Goal: Task Accomplishment & Management: Use online tool/utility

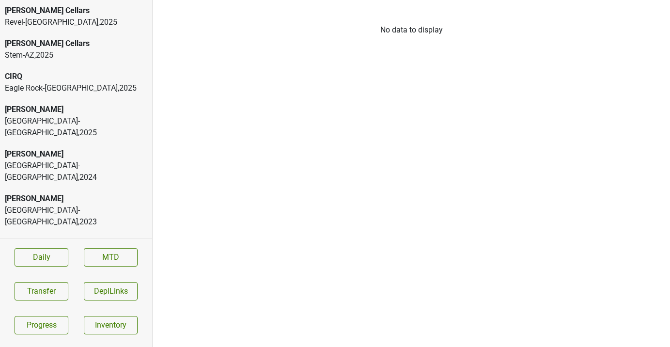
click at [87, 115] on div "High Road-IL , 2025" at bounding box center [76, 126] width 142 height 23
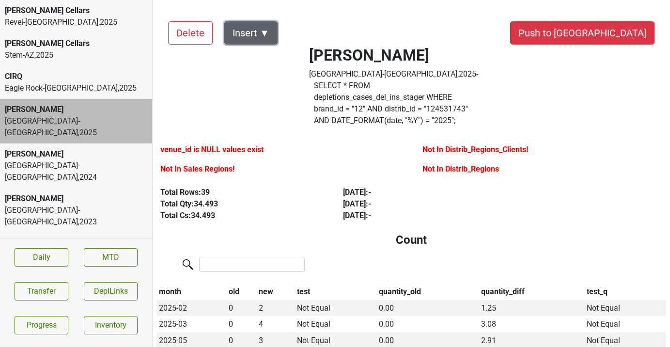
click at [263, 33] on button "Insert ▼" at bounding box center [250, 32] width 53 height 23
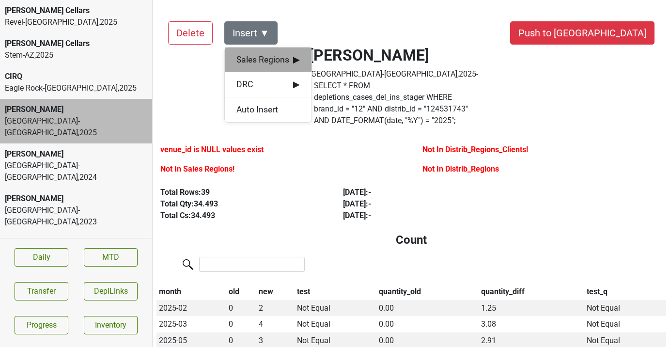
click at [272, 55] on span "Sales Regions ▶" at bounding box center [267, 59] width 63 height 13
click at [321, 63] on div "Vilma Mazaite" at bounding box center [356, 60] width 88 height 25
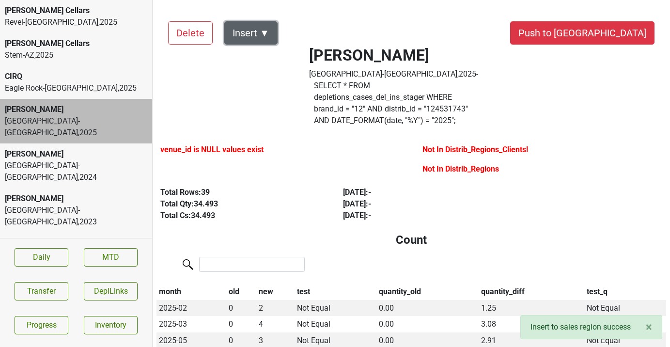
click at [259, 31] on button "Insert ▼" at bounding box center [250, 32] width 53 height 23
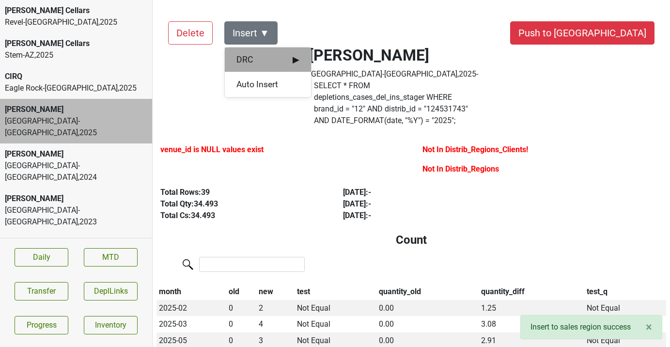
click at [259, 47] on div "DRC ▶" at bounding box center [268, 59] width 86 height 25
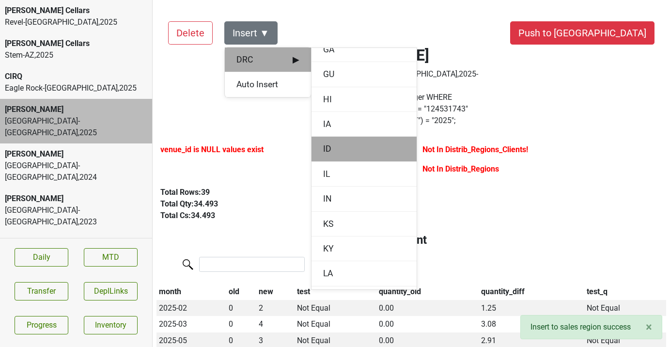
scroll to position [320, 0]
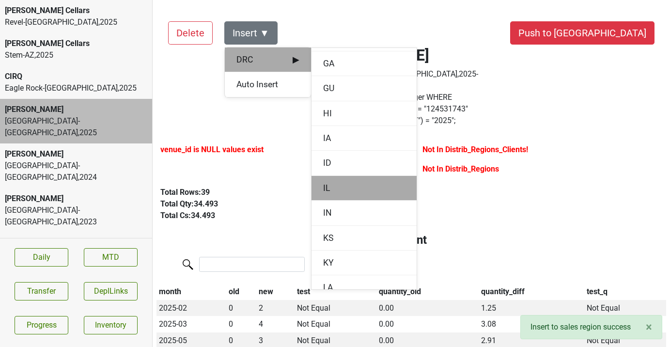
click at [334, 179] on div "IL" at bounding box center [363, 188] width 105 height 25
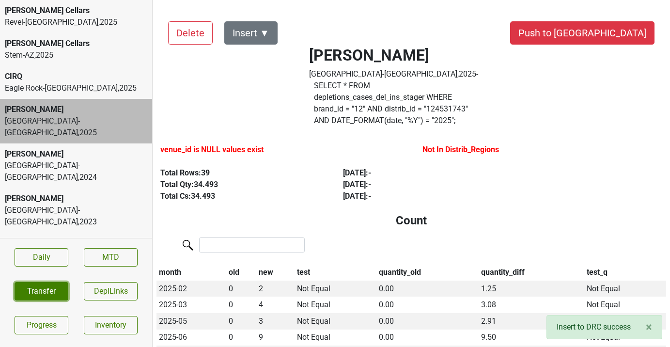
click at [64, 292] on button "Transfer" at bounding box center [42, 291] width 54 height 18
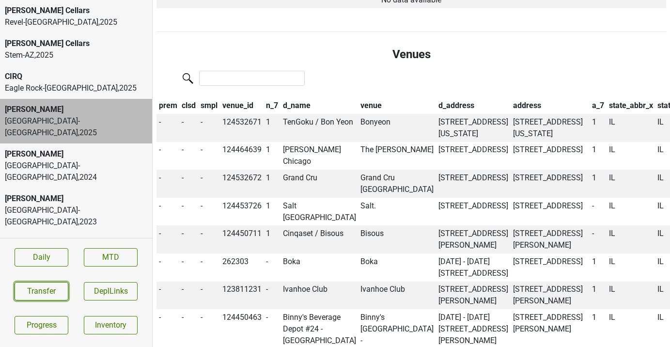
scroll to position [820, 0]
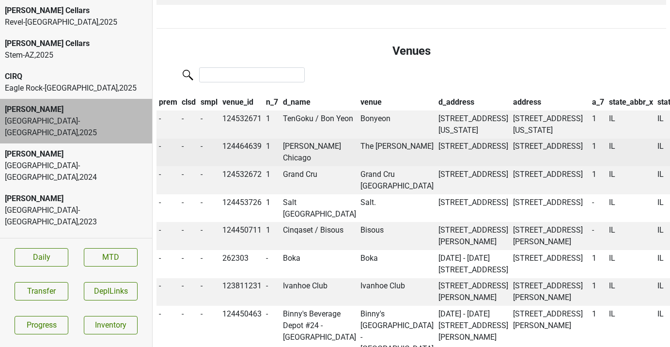
click at [297, 138] on td "Alston Chicago" at bounding box center [319, 152] width 78 height 28
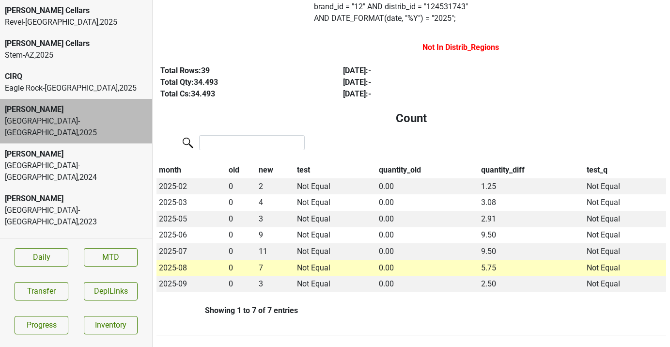
scroll to position [0, 0]
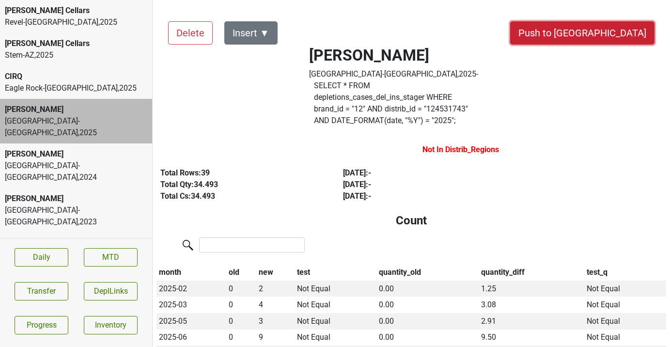
click at [615, 36] on button "Push to [GEOGRAPHIC_DATA]" at bounding box center [582, 32] width 144 height 23
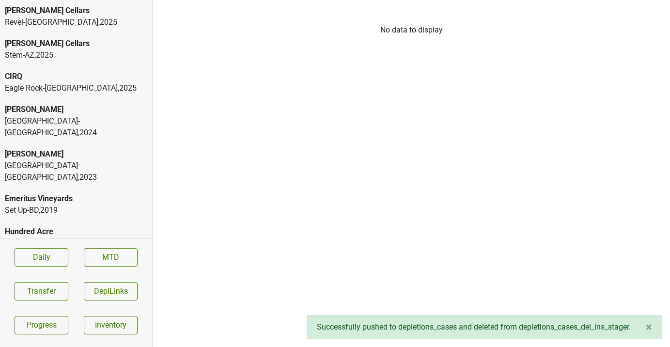
click at [88, 112] on div "[PERSON_NAME]" at bounding box center [76, 110] width 142 height 12
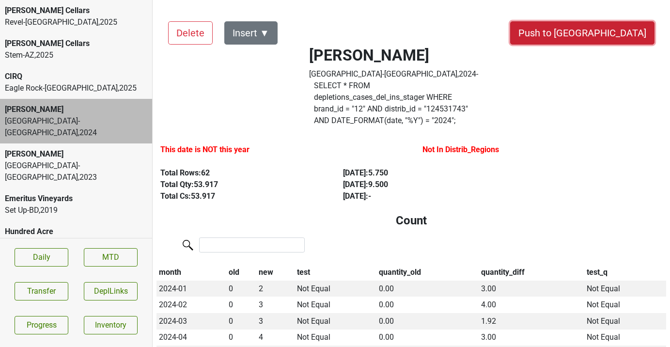
click at [617, 32] on button "Push to DC" at bounding box center [582, 32] width 144 height 23
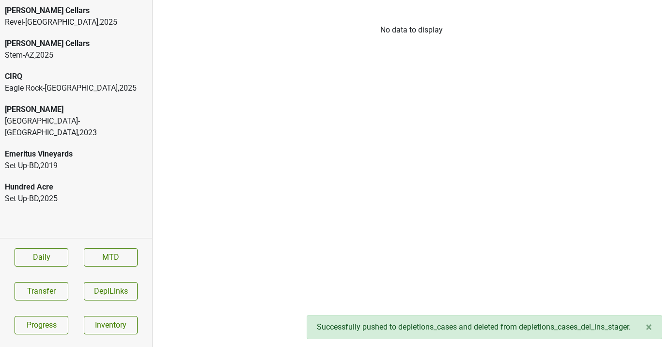
click at [71, 109] on div "Donnachadh" at bounding box center [76, 110] width 142 height 12
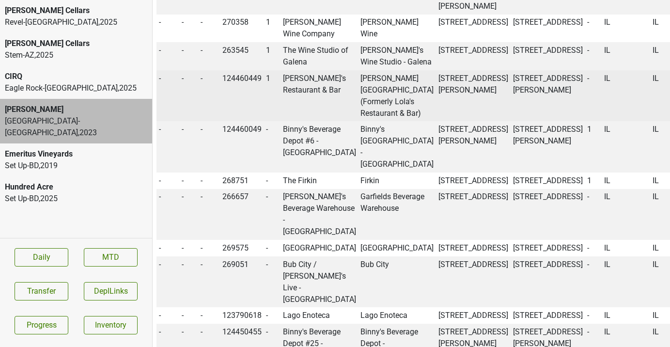
scroll to position [942, 0]
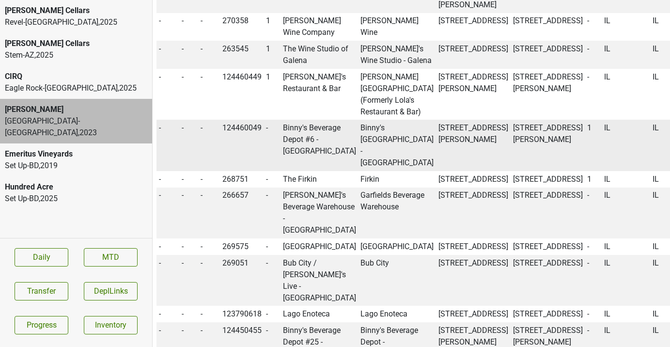
click at [296, 171] on td "Binny's Beverage Depot #6 - OLD Willowbrook" at bounding box center [319, 145] width 78 height 51
drag, startPoint x: 481, startPoint y: 224, endPoint x: 453, endPoint y: 188, distance: 45.9
click at [510, 171] on td "7175 Kingery Hwy, Willowbrook, IL 60527" at bounding box center [547, 145] width 75 height 51
copy td "7175 Kingery Hwy, Willowbrook, IL 60527"
drag, startPoint x: 412, startPoint y: 222, endPoint x: 397, endPoint y: 186, distance: 38.4
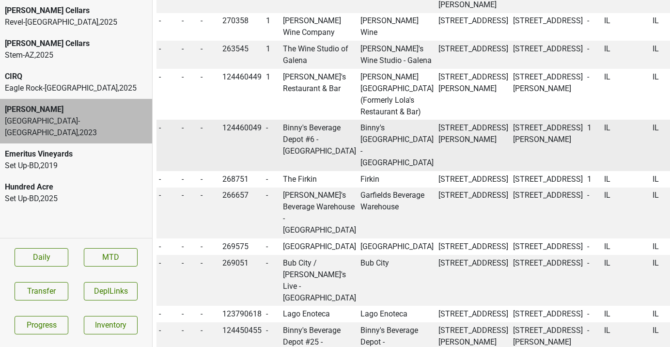
click at [436, 171] on td "6920 S Kingery Hwy, Willowbrook, IL" at bounding box center [473, 145] width 75 height 51
copy td "6920 S Kingery Hwy, Willowbrook, IL"
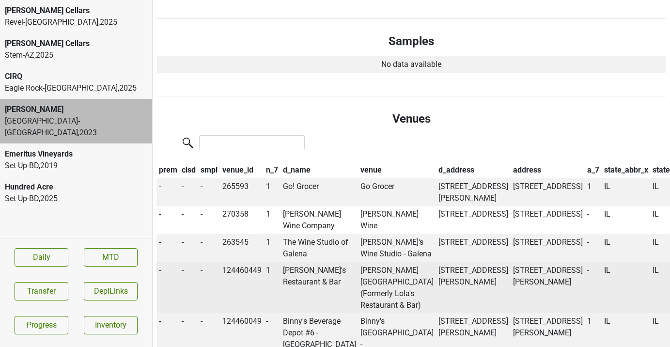
scroll to position [760, 0]
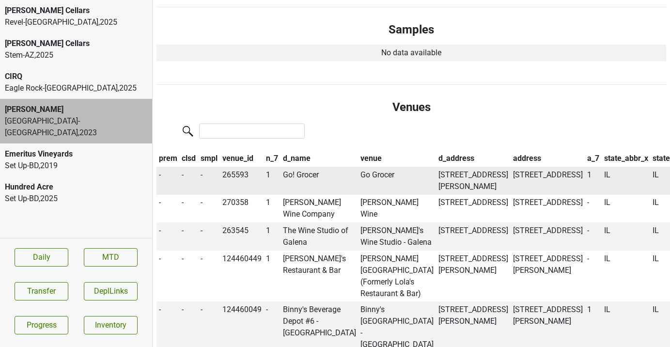
click at [298, 167] on td "Go! Grocer" at bounding box center [319, 181] width 78 height 28
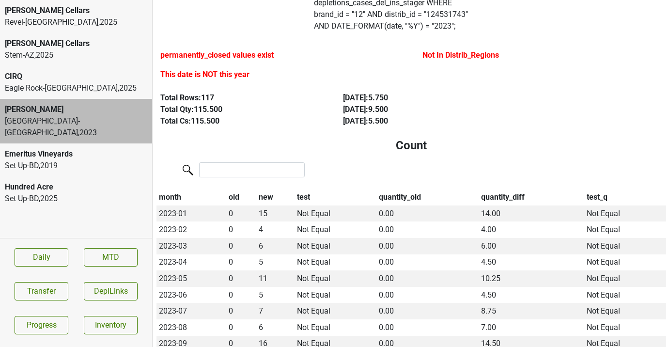
scroll to position [0, 0]
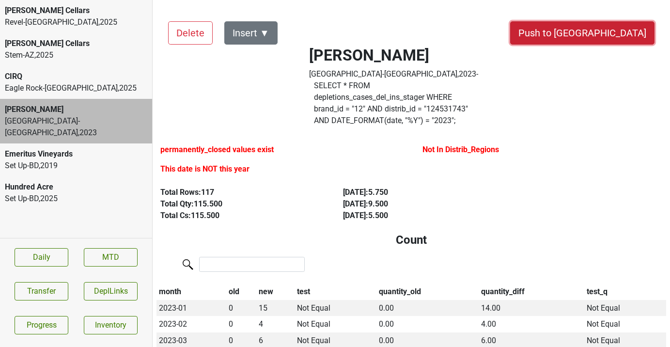
click at [611, 41] on button "Push to DC" at bounding box center [582, 32] width 144 height 23
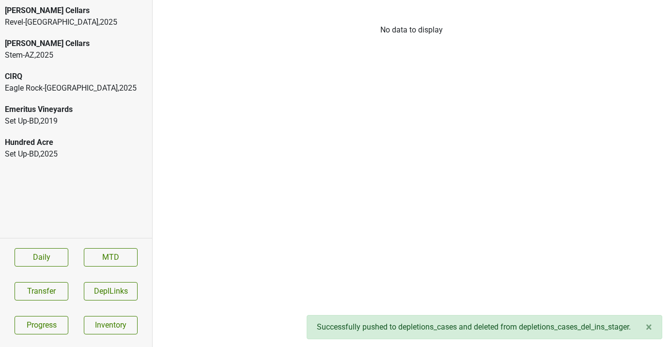
click at [81, 80] on div "CIRQ" at bounding box center [76, 77] width 142 height 12
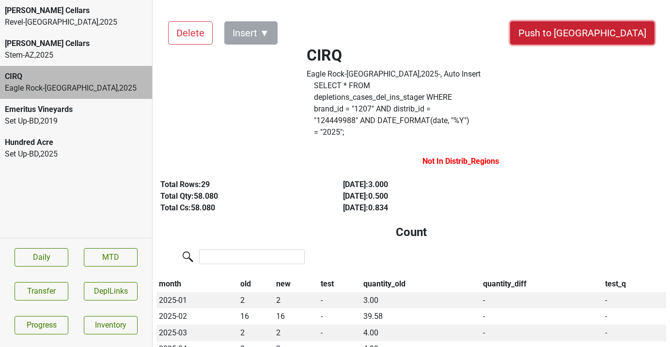
click at [600, 32] on button "Push to DC" at bounding box center [582, 32] width 144 height 23
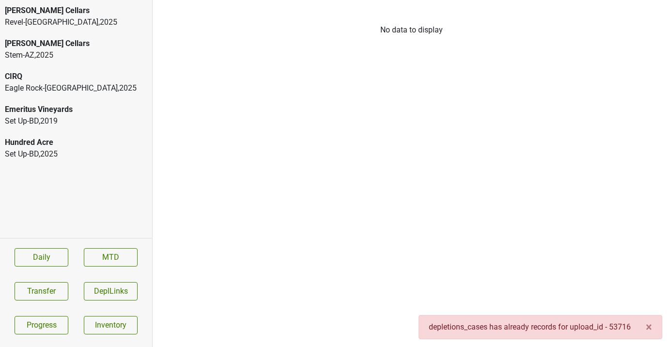
click at [67, 76] on div "CIRQ" at bounding box center [76, 77] width 142 height 12
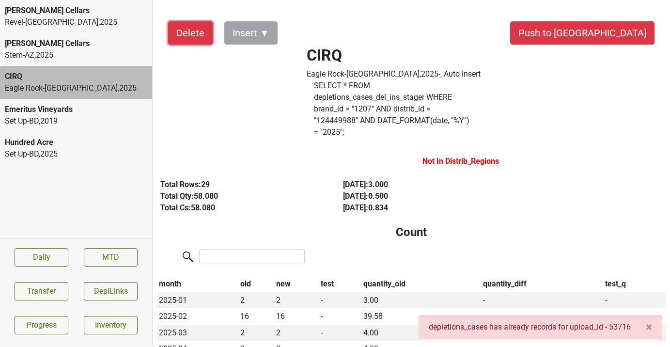
click at [189, 36] on button "Delete" at bounding box center [190, 32] width 45 height 23
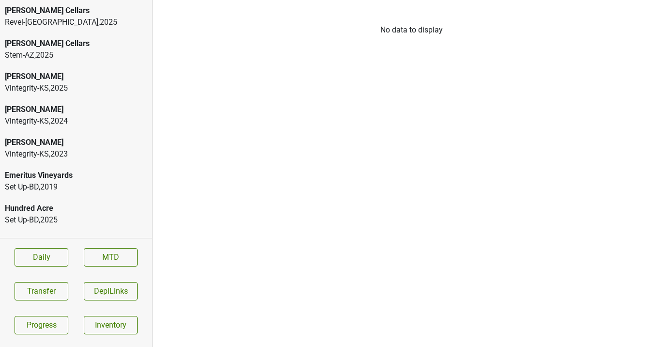
click at [105, 122] on div "Vintegrity-KS , 2024" at bounding box center [76, 121] width 142 height 12
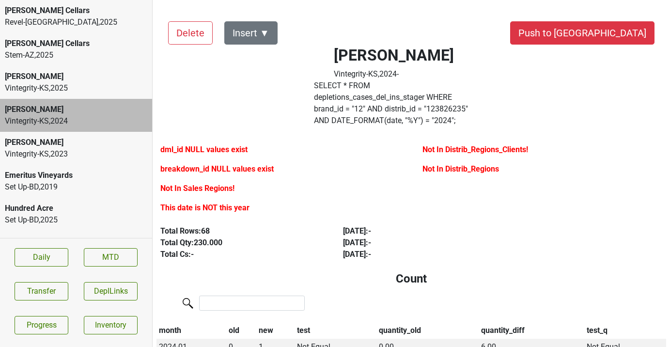
click at [96, 83] on div "Vintegrity-KS , 2025" at bounding box center [76, 88] width 142 height 12
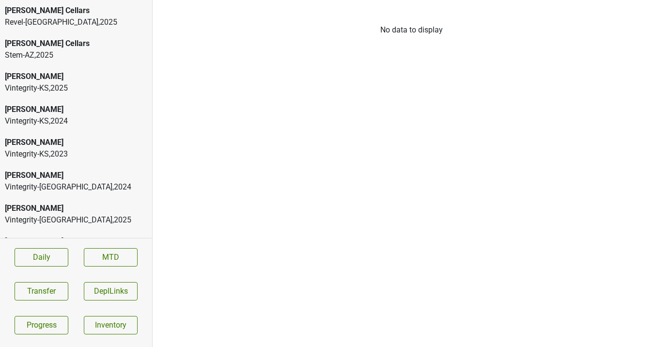
click at [103, 175] on div "Donnachadh" at bounding box center [76, 175] width 142 height 12
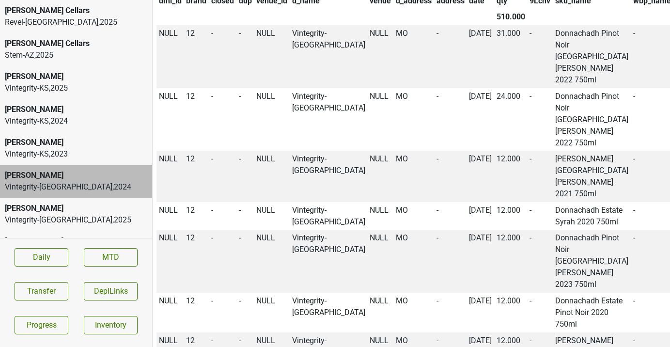
scroll to position [1260, 0]
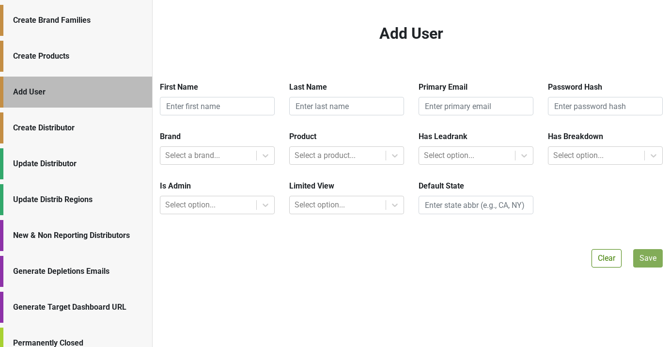
click at [70, 235] on div "New & Non Reporting Distributors" at bounding box center [77, 235] width 129 height 12
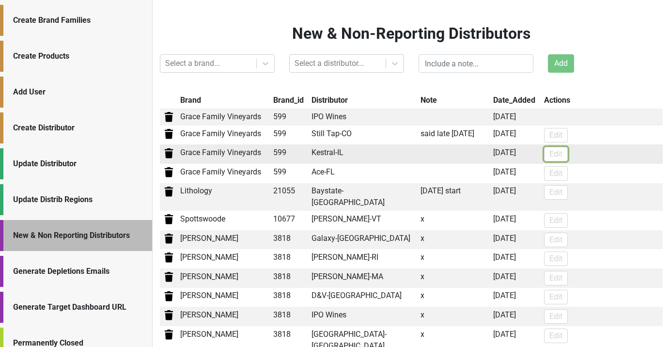
click at [562, 155] on button "Edit" at bounding box center [556, 154] width 24 height 15
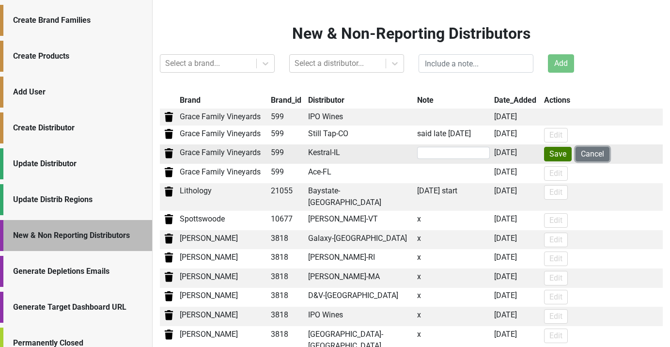
click at [580, 156] on button "Cancel" at bounding box center [592, 154] width 34 height 15
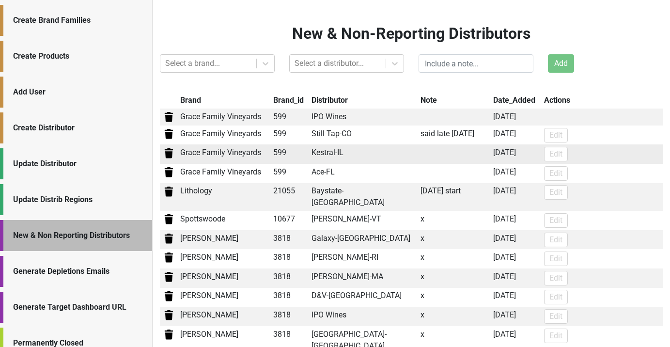
click at [171, 153] on img at bounding box center [169, 153] width 12 height 12
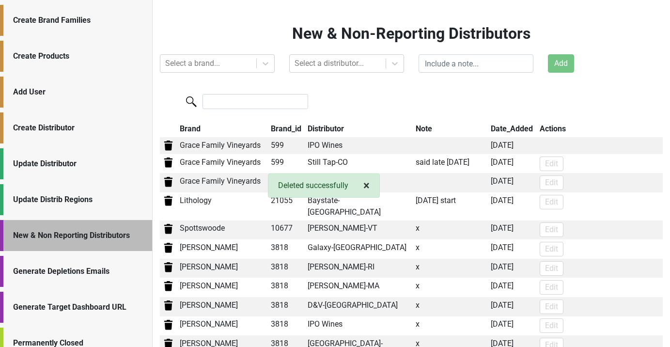
click at [366, 185] on span "×" at bounding box center [366, 186] width 6 height 14
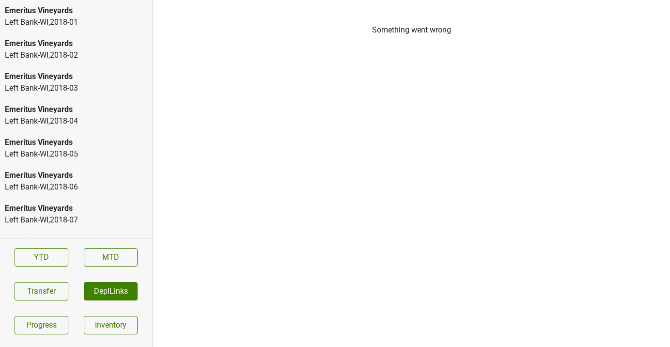
scroll to position [1441, 0]
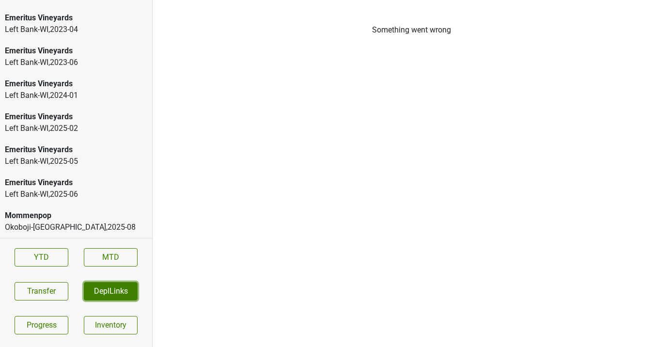
click at [103, 290] on button "DeplLinks" at bounding box center [111, 291] width 54 height 18
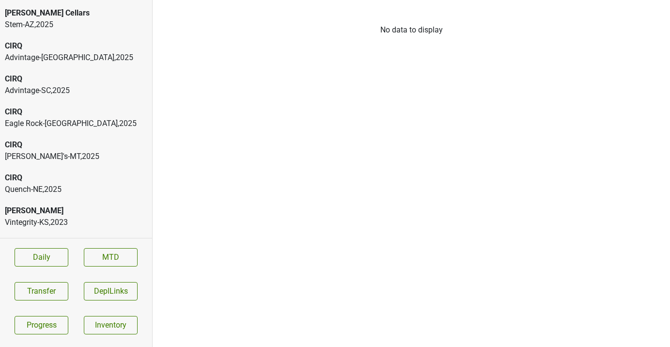
scroll to position [31, 0]
click at [87, 177] on div "CIRQ" at bounding box center [76, 177] width 142 height 12
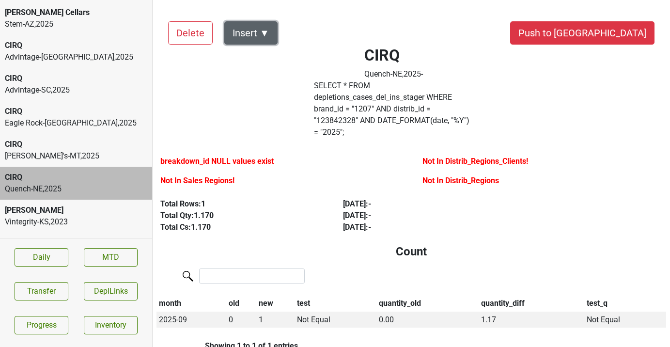
click at [262, 38] on button "Insert ▼" at bounding box center [250, 32] width 53 height 23
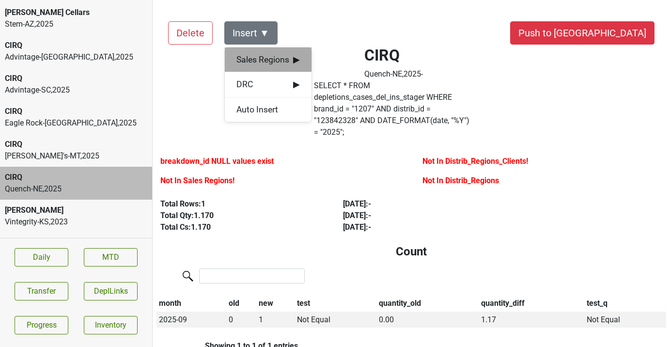
click at [265, 55] on span "Sales Regions ▶" at bounding box center [267, 59] width 63 height 13
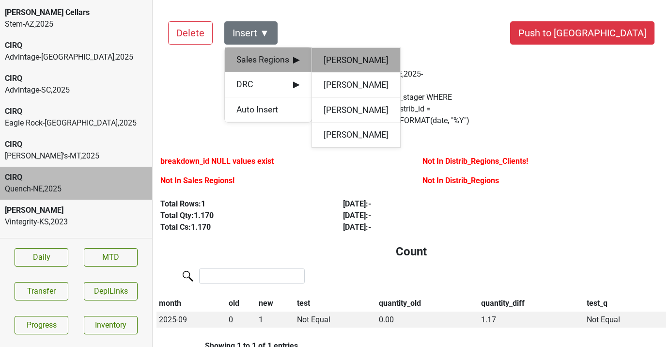
click at [339, 60] on div "[PERSON_NAME]" at bounding box center [356, 60] width 88 height 25
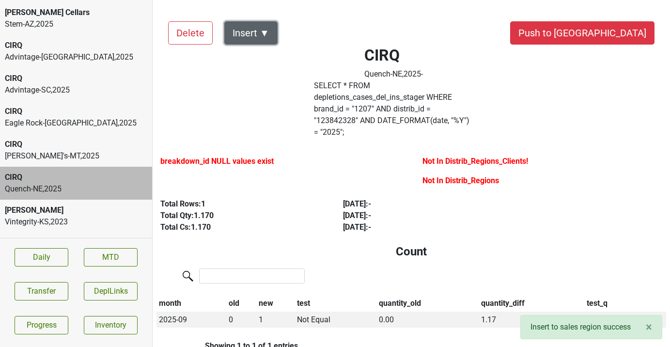
click at [267, 39] on button "Insert ▼" at bounding box center [250, 32] width 53 height 23
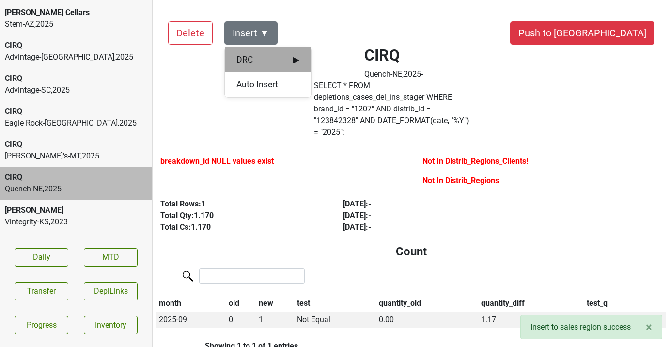
click at [271, 62] on span "DRC ▶" at bounding box center [267, 59] width 63 height 13
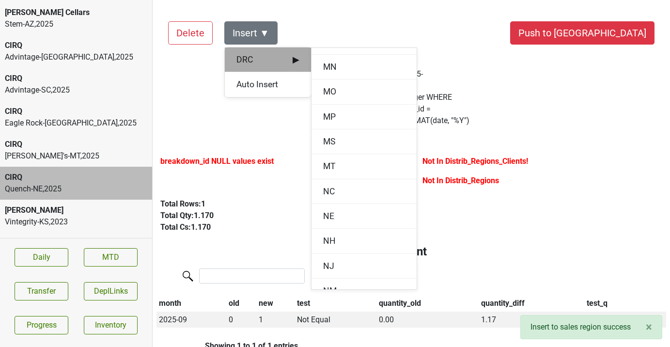
scroll to position [702, 0]
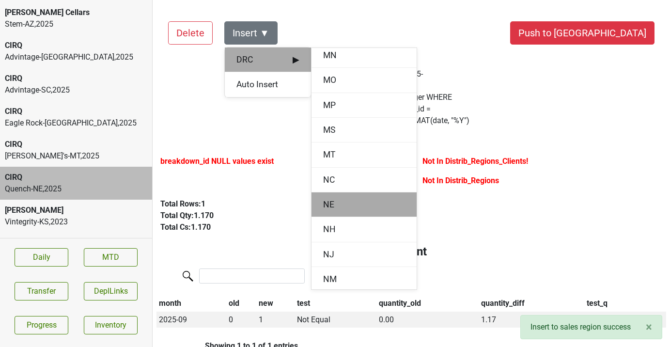
click at [328, 197] on div "NE" at bounding box center [363, 204] width 105 height 25
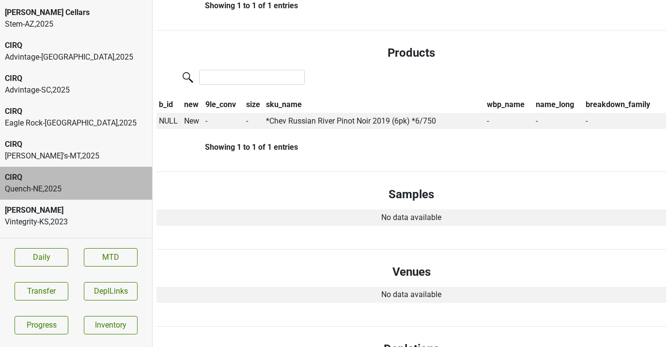
scroll to position [270, 0]
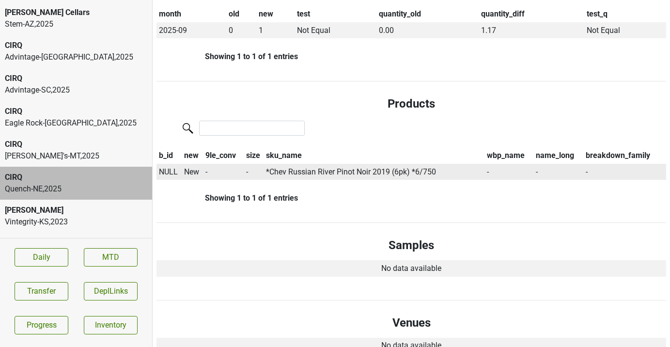
click at [170, 167] on span "NULL" at bounding box center [168, 171] width 19 height 9
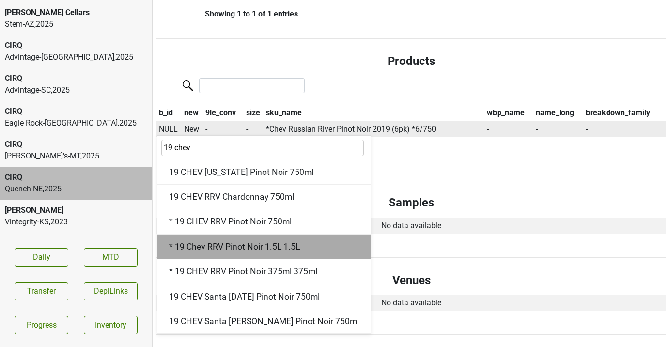
scroll to position [313, 0]
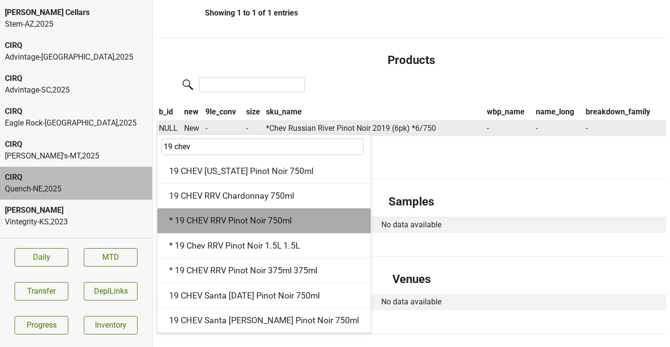
type input "19 chev"
click at [226, 208] on div "* 19 CHEV RRV Pinot Noir 750ml" at bounding box center [263, 220] width 213 height 25
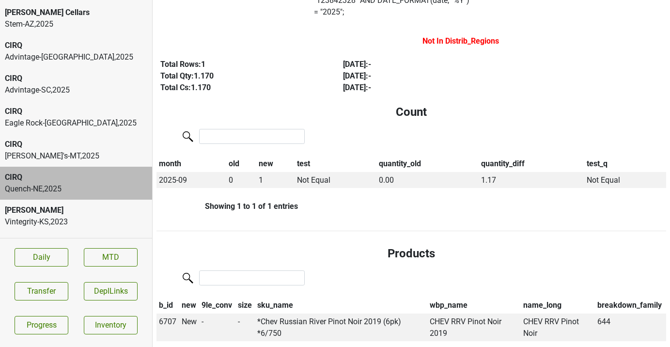
scroll to position [0, 0]
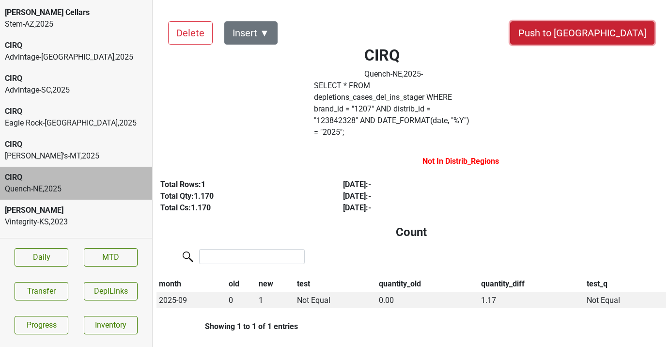
click at [612, 35] on button "Push to DC" at bounding box center [582, 32] width 144 height 23
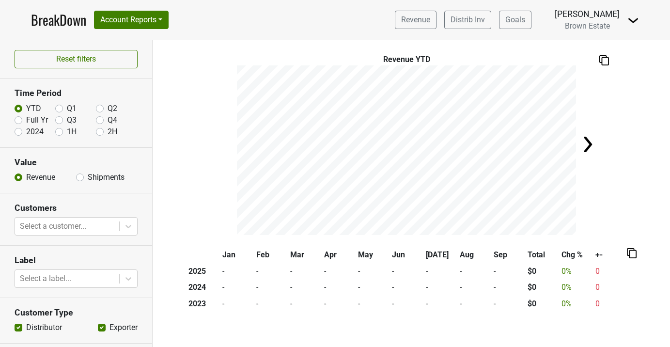
click at [627, 22] on img at bounding box center [633, 21] width 12 height 12
click at [600, 65] on link "Logout" at bounding box center [600, 69] width 76 height 15
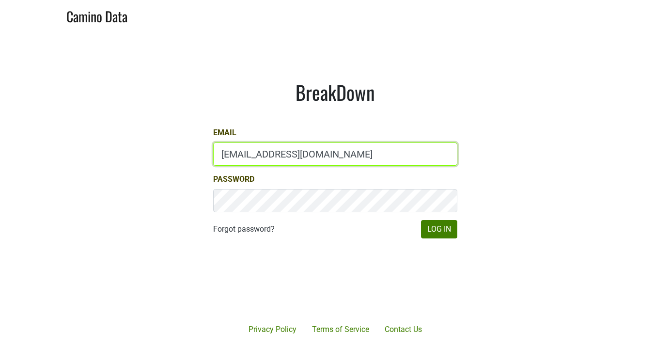
click at [297, 156] on input "[EMAIL_ADDRESS][DOMAIN_NAME]" at bounding box center [335, 153] width 244 height 23
type input "[PERSON_NAME][EMAIL_ADDRESS][PERSON_NAME][DOMAIN_NAME]"
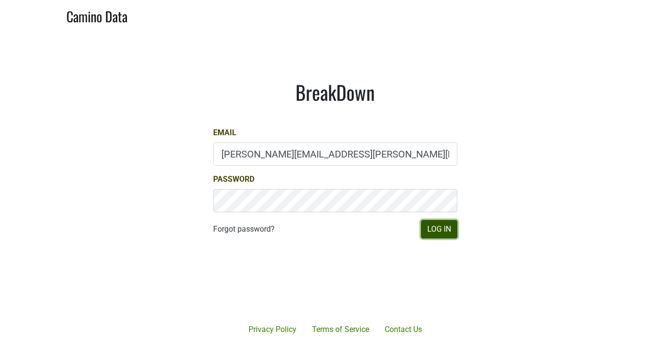
click at [440, 231] on button "Log In" at bounding box center [439, 229] width 36 height 18
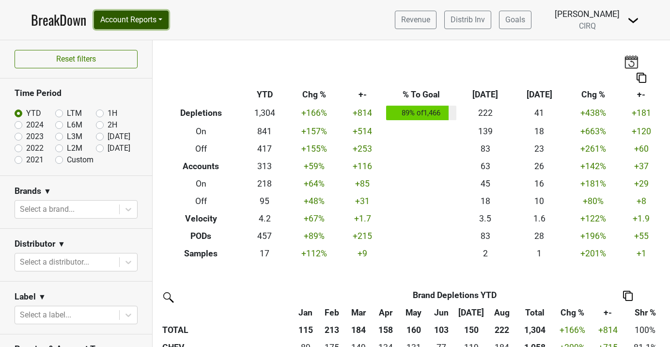
click at [164, 17] on button "Account Reports" at bounding box center [131, 20] width 75 height 18
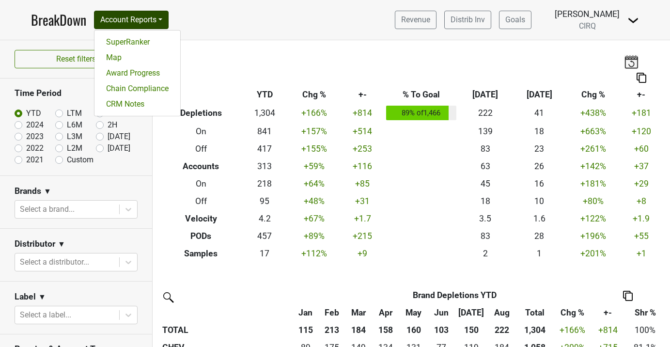
click at [242, 57] on div "Breakdown Type YTD Chg % +- % To Goal Aug ‘25 Aug ‘24 Chg % +- Depletions 1,304…" at bounding box center [411, 151] width 517 height 222
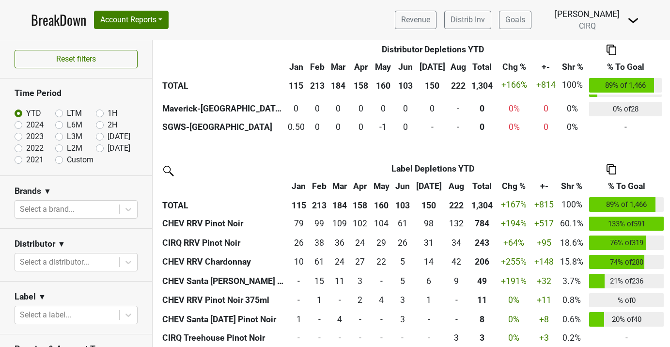
scroll to position [834, 0]
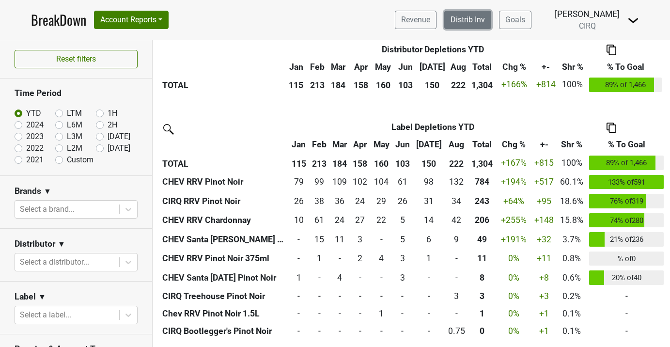
click at [491, 23] on link "Distrib Inv" at bounding box center [467, 20] width 47 height 18
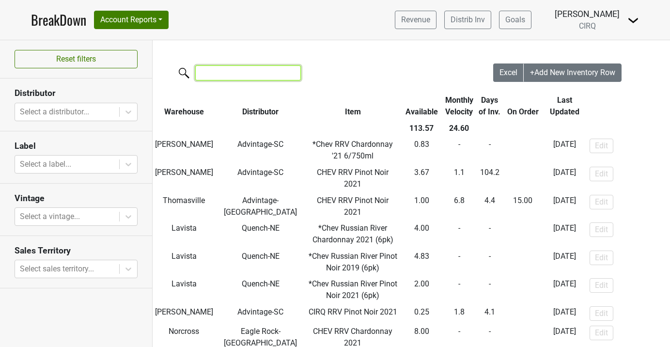
click at [261, 72] on input "search" at bounding box center [248, 72] width 106 height 15
type input "-ne"
click at [64, 21] on link "BreakDown" at bounding box center [58, 20] width 55 height 20
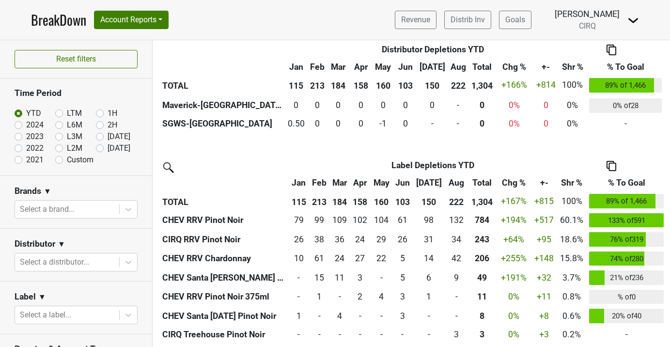
scroll to position [834, 0]
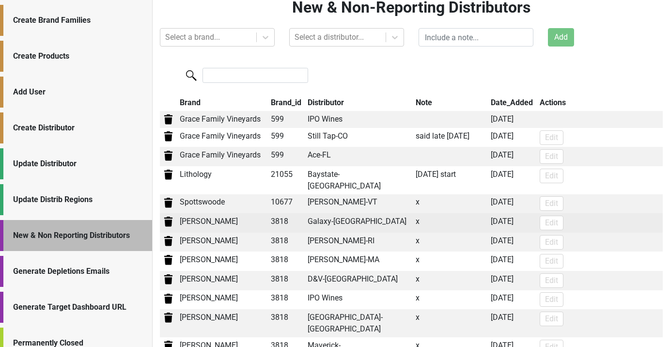
scroll to position [29, 0]
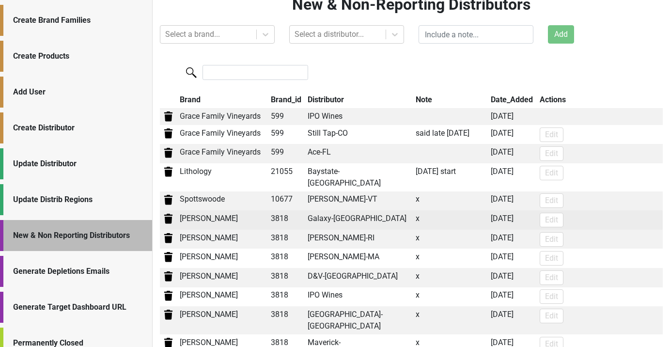
click at [166, 213] on img at bounding box center [168, 219] width 12 height 12
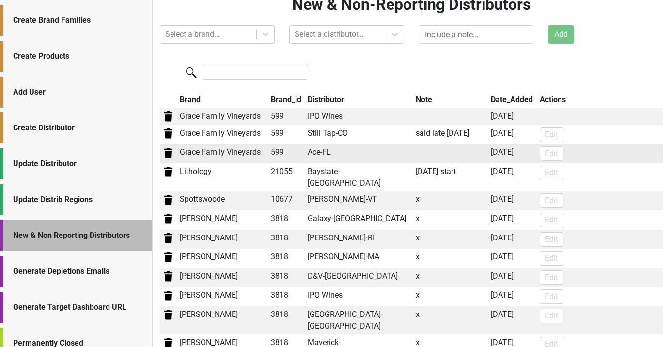
scroll to position [0, 0]
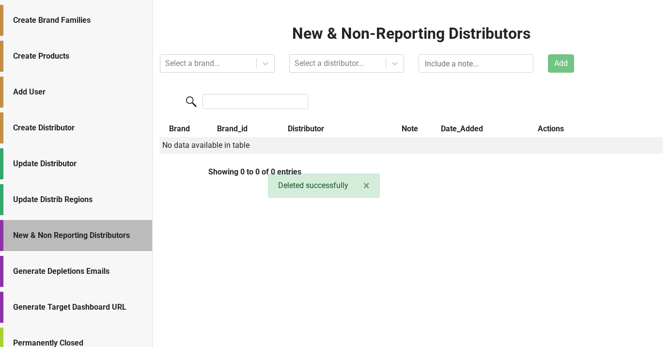
click at [85, 207] on div "Update Distrib Regions" at bounding box center [76, 199] width 152 height 31
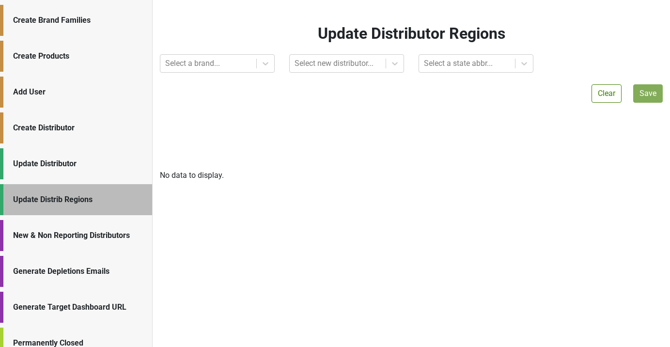
click at [76, 228] on div "New & Non Reporting Distributors" at bounding box center [76, 235] width 152 height 31
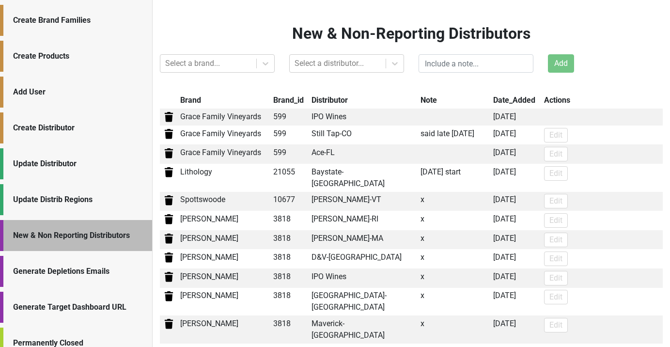
scroll to position [19, 0]
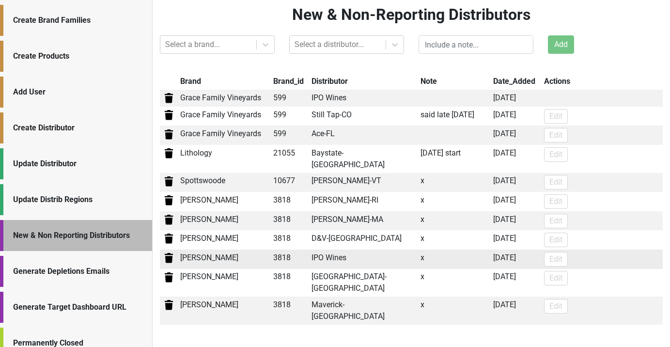
click at [168, 252] on img at bounding box center [169, 258] width 12 height 12
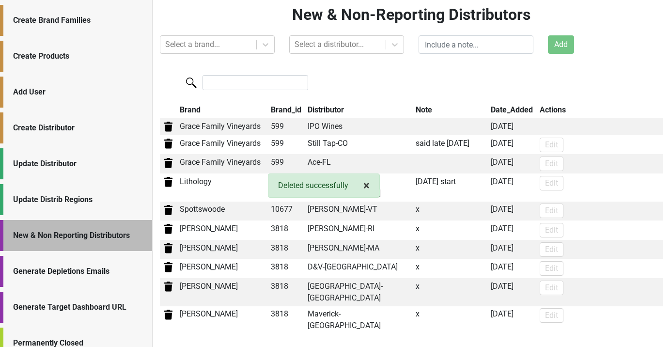
click at [368, 181] on span "×" at bounding box center [366, 186] width 6 height 14
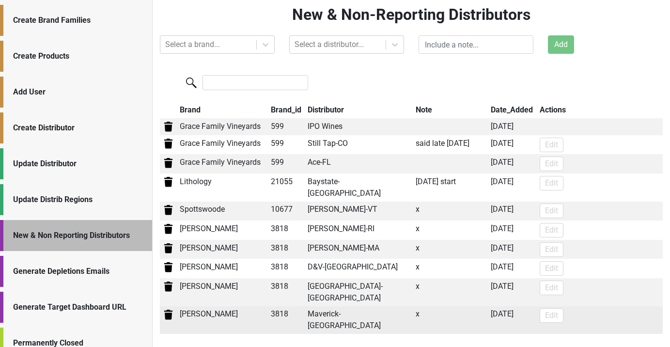
click at [169, 308] on img at bounding box center [168, 314] width 12 height 12
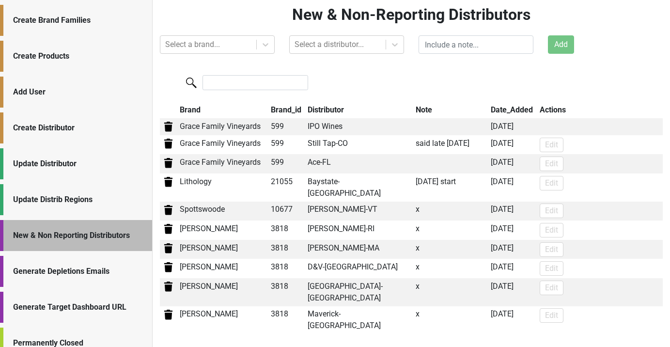
scroll to position [0, 0]
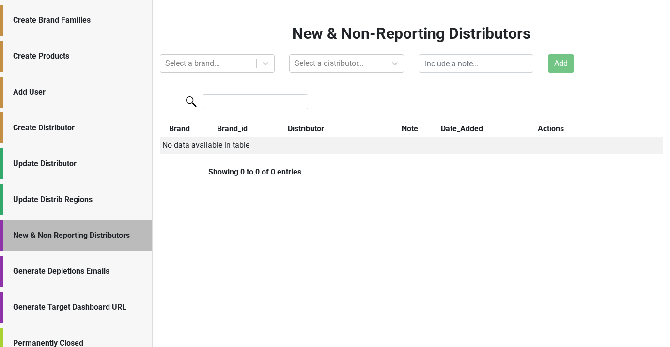
click at [77, 210] on div "Update Distrib Regions" at bounding box center [76, 199] width 152 height 31
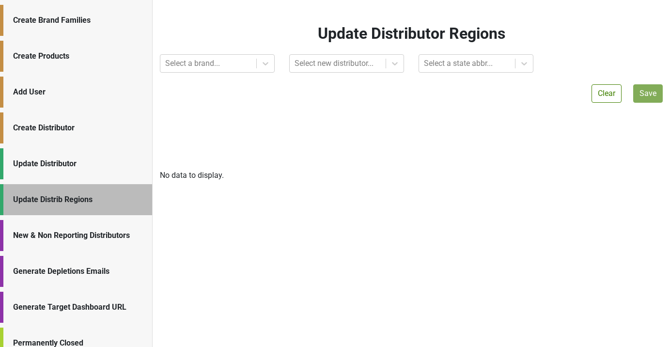
click at [75, 237] on div "New & Non Reporting Distributors" at bounding box center [77, 235] width 129 height 12
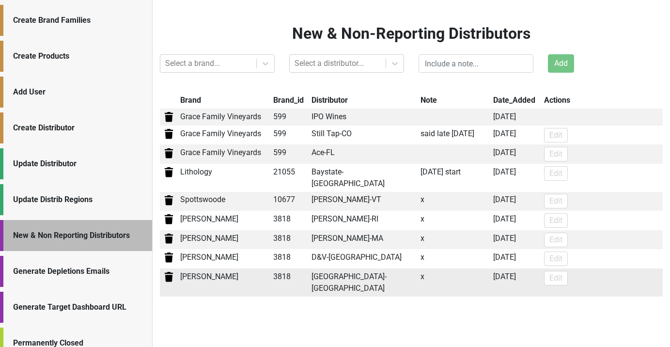
click at [168, 271] on img at bounding box center [169, 277] width 12 height 12
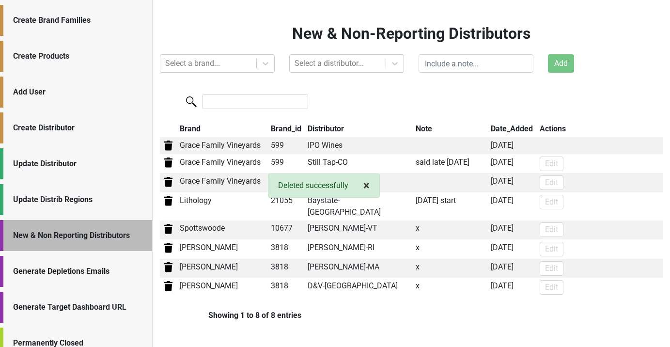
click at [366, 186] on span "×" at bounding box center [366, 186] width 6 height 14
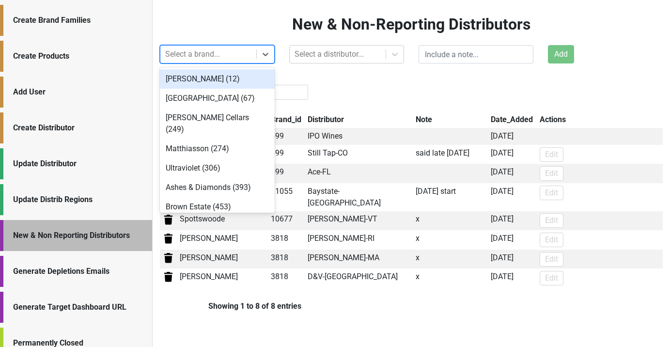
click at [229, 63] on div "Select a brand..." at bounding box center [217, 54] width 115 height 18
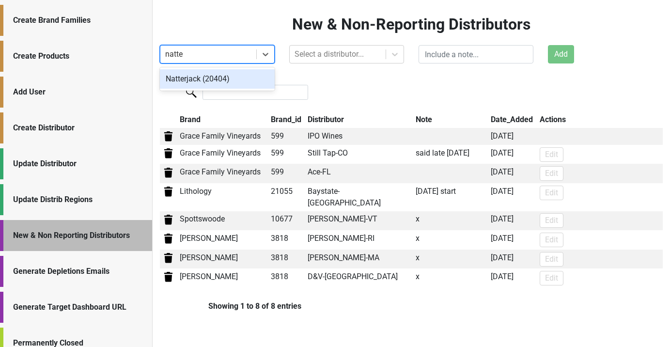
type input "natter"
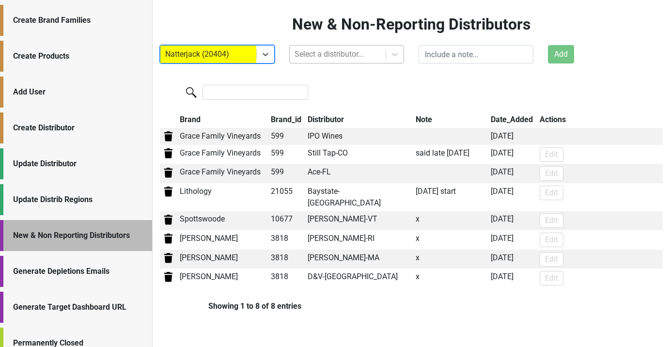
click at [374, 58] on div at bounding box center [337, 54] width 86 height 14
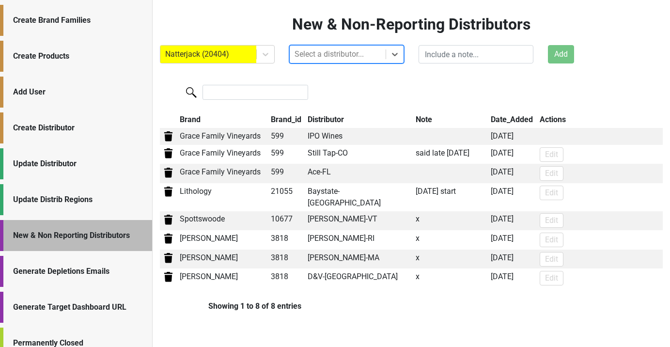
click at [308, 57] on div at bounding box center [337, 54] width 86 height 14
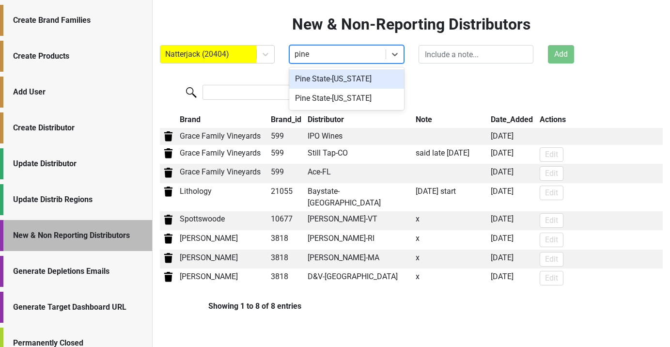
type input "pine"
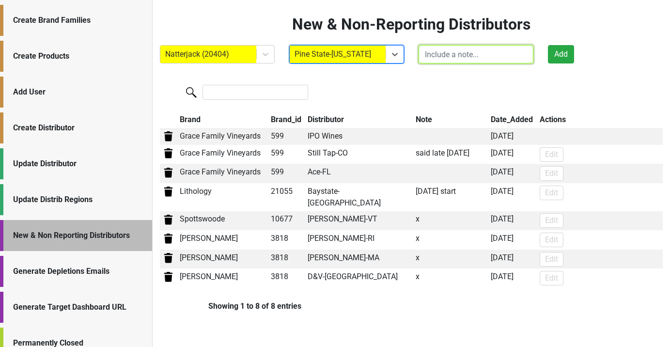
click at [474, 51] on input "text" at bounding box center [475, 54] width 115 height 18
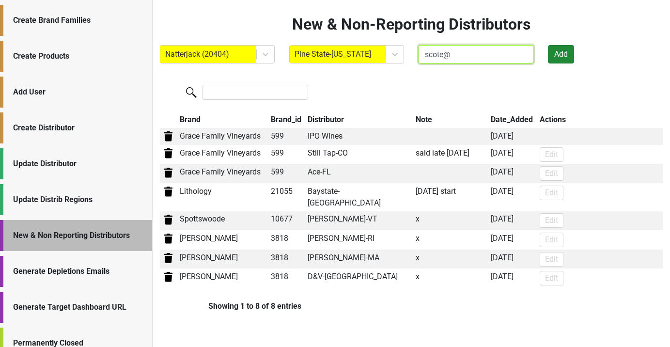
type input "scote@"
click at [564, 57] on button "Add" at bounding box center [561, 54] width 26 height 18
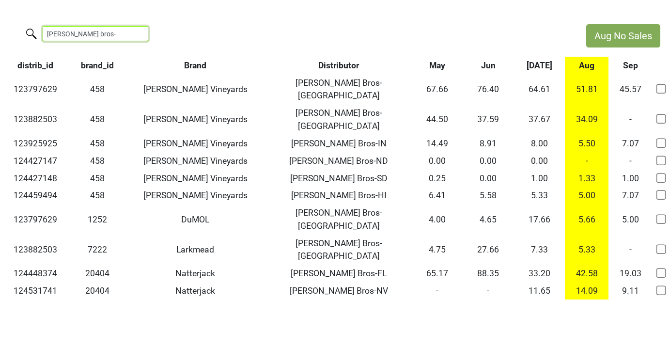
click at [93, 27] on input "[PERSON_NAME] bros-" at bounding box center [96, 33] width 106 height 15
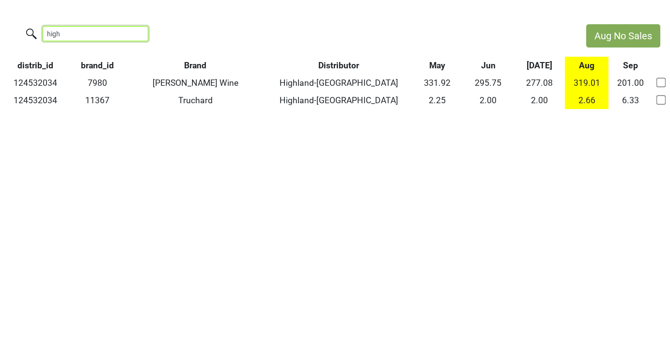
drag, startPoint x: 69, startPoint y: 34, endPoint x: 13, endPoint y: 26, distance: 56.8
click at [13, 26] on div "high" at bounding box center [288, 34] width 576 height 21
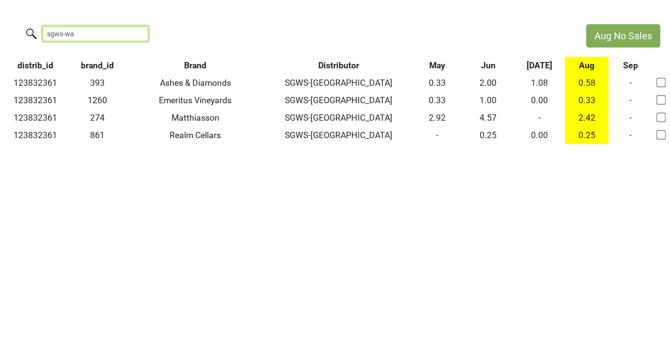
type input "sgws-wa"
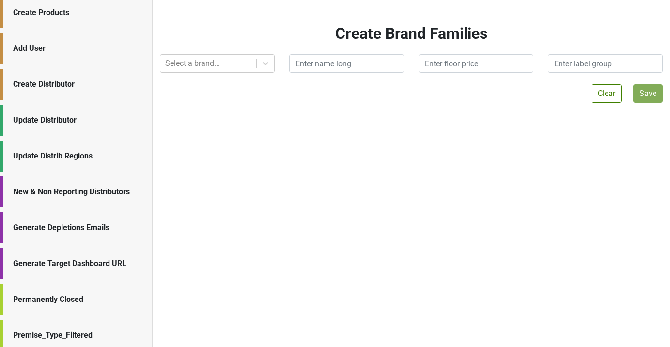
scroll to position [46, 0]
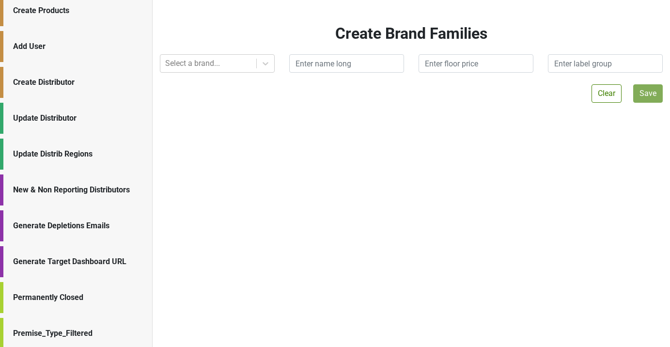
click at [75, 200] on div "New & Non Reporting Distributors" at bounding box center [76, 189] width 152 height 31
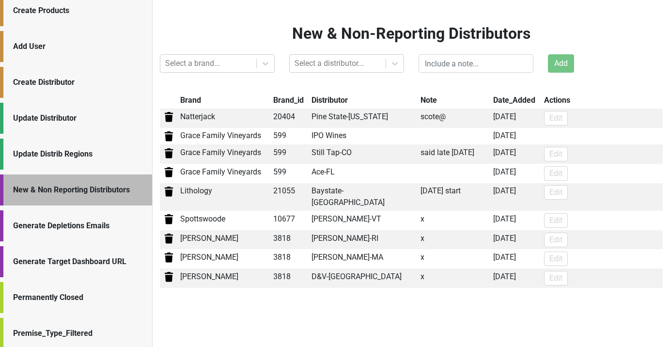
click at [88, 78] on div "Create Distributor" at bounding box center [77, 82] width 129 height 12
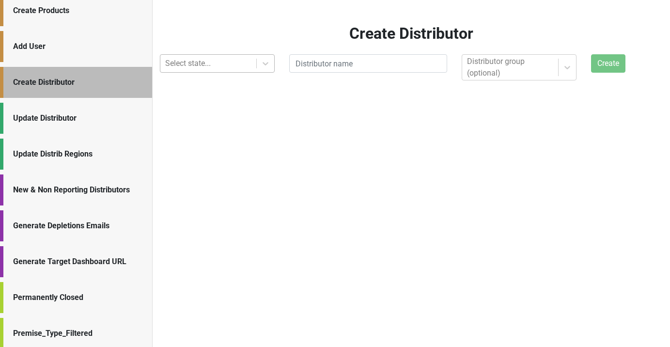
click at [193, 68] on div at bounding box center [208, 64] width 86 height 14
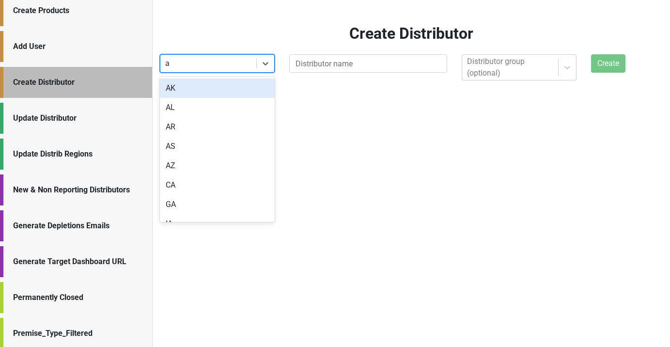
type input "az"
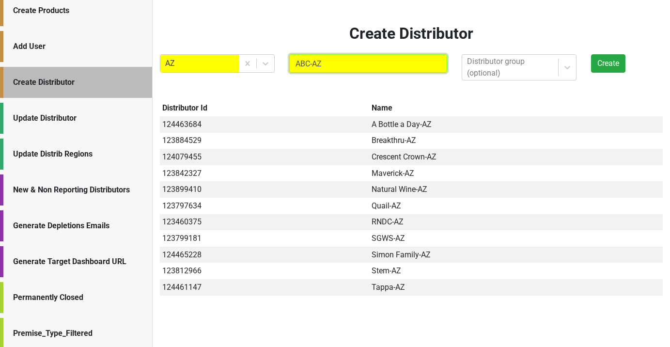
click at [309, 63] on input "ABC-AZ" at bounding box center [368, 63] width 158 height 18
type input "Arizona Beer-AZ"
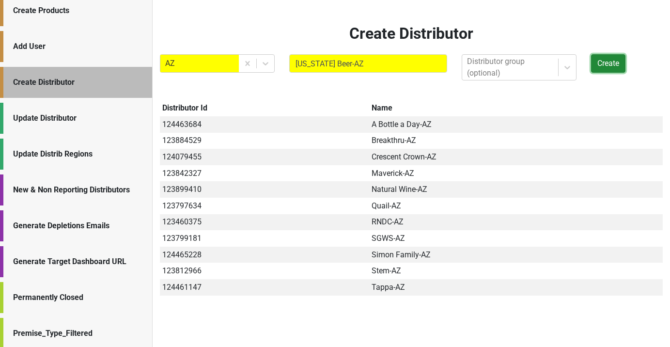
click at [600, 67] on button "Create" at bounding box center [608, 63] width 34 height 18
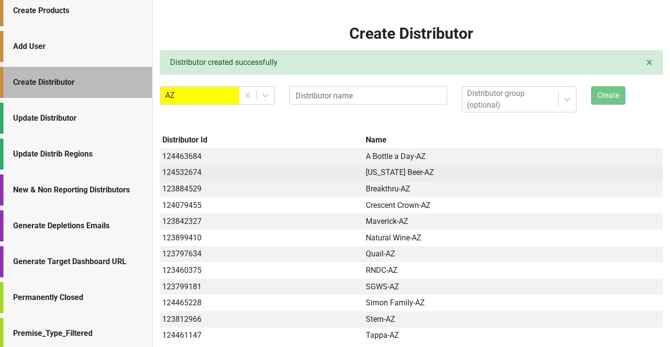
click at [189, 172] on td "124532674" at bounding box center [262, 173] width 204 height 16
copy td "124532674"
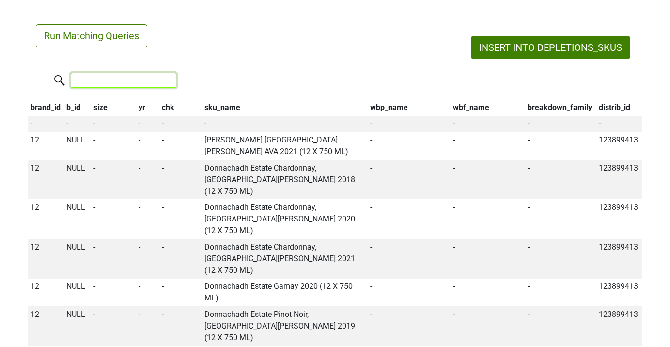
click at [114, 84] on input "search" at bounding box center [124, 80] width 106 height 15
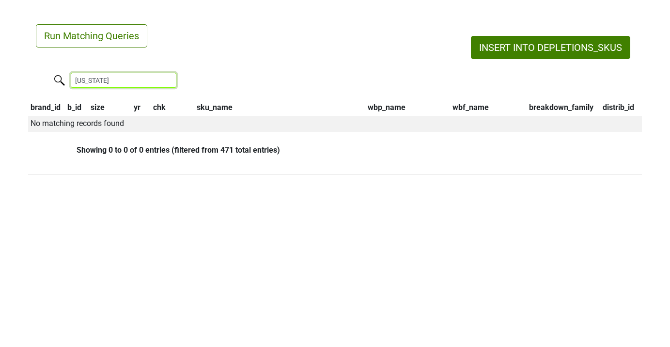
type input "arizona"
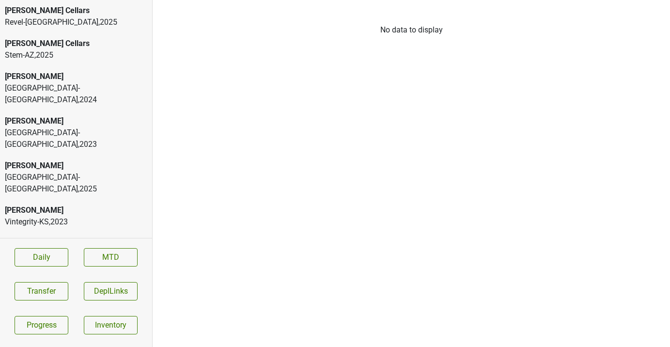
click at [101, 90] on div "[GEOGRAPHIC_DATA]-[GEOGRAPHIC_DATA] , 2024" at bounding box center [76, 93] width 142 height 23
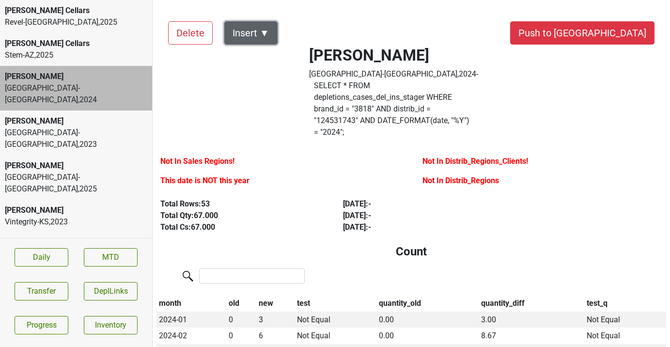
click at [258, 32] on button "Insert ▼" at bounding box center [250, 32] width 53 height 23
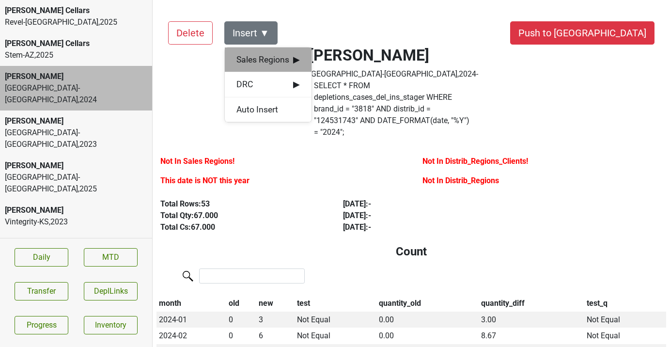
click at [263, 56] on span "Sales Regions ▶" at bounding box center [267, 59] width 63 height 13
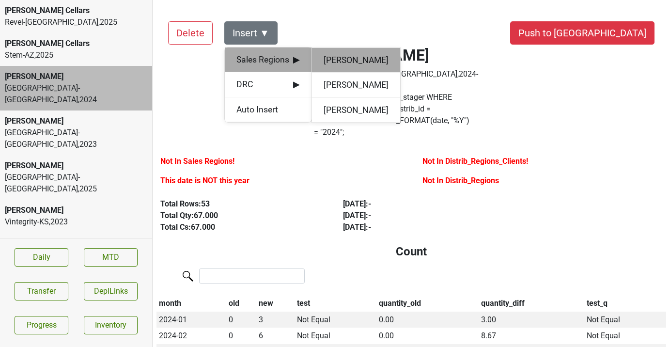
click at [337, 60] on div "[PERSON_NAME]" at bounding box center [356, 60] width 88 height 25
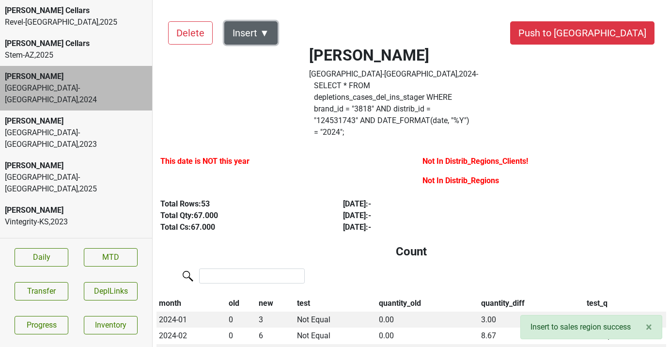
click at [265, 32] on button "Insert ▼" at bounding box center [250, 32] width 53 height 23
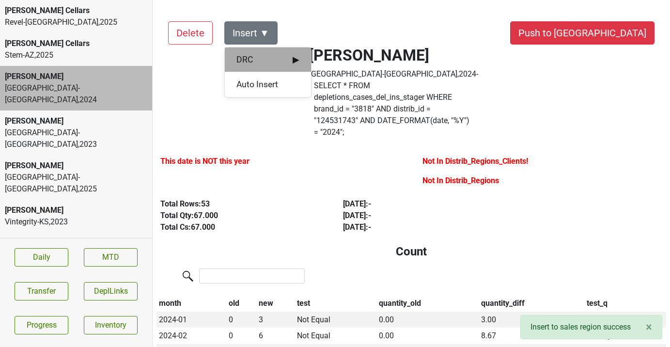
click at [267, 61] on span "DRC ▶" at bounding box center [267, 59] width 63 height 13
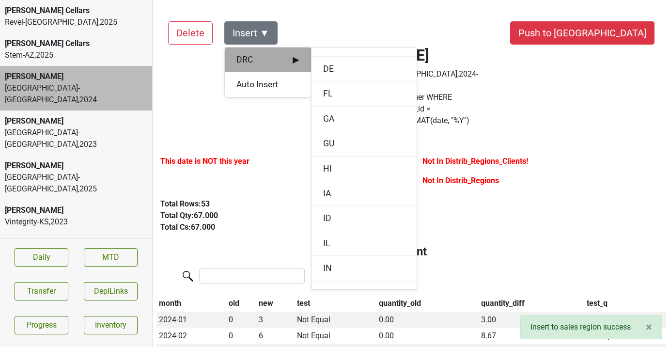
scroll to position [269, 0]
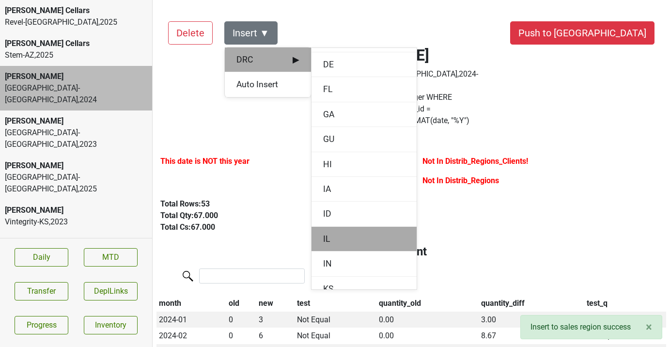
click at [330, 238] on div "IL" at bounding box center [363, 239] width 105 height 25
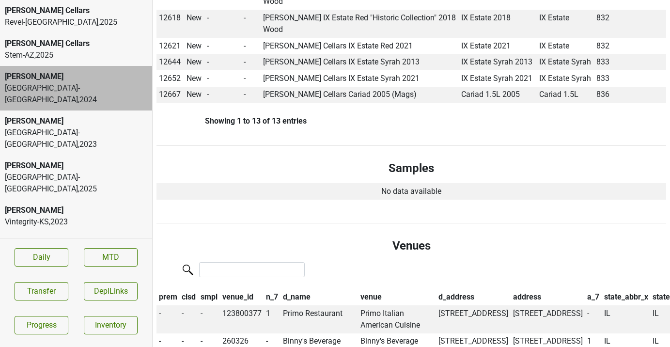
scroll to position [699, 0]
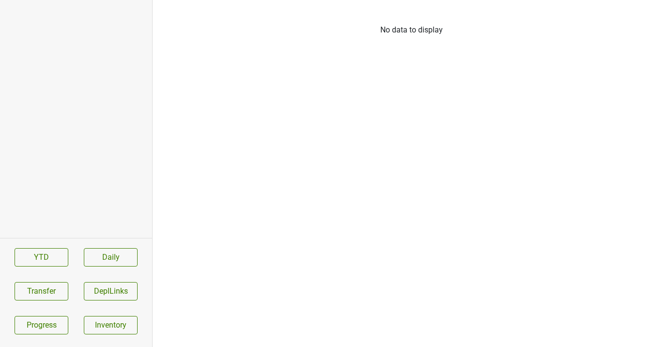
click at [62, 314] on section "YTD Daily Transfer DeplLinks Progress Inventory" at bounding box center [76, 291] width 152 height 106
click at [61, 320] on link "Progress" at bounding box center [42, 325] width 54 height 18
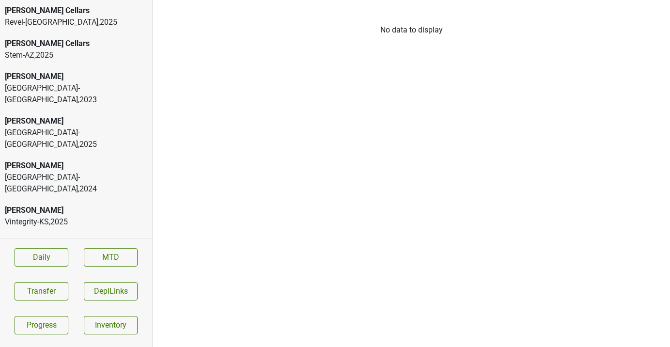
click at [81, 81] on div "[PERSON_NAME]" at bounding box center [76, 77] width 142 height 12
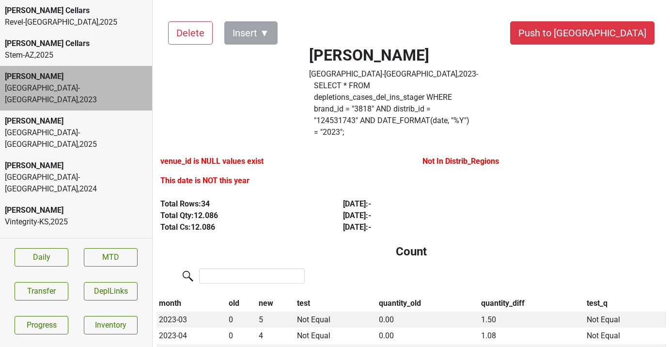
click at [78, 127] on div "[GEOGRAPHIC_DATA]-[GEOGRAPHIC_DATA] , 2025" at bounding box center [76, 138] width 142 height 23
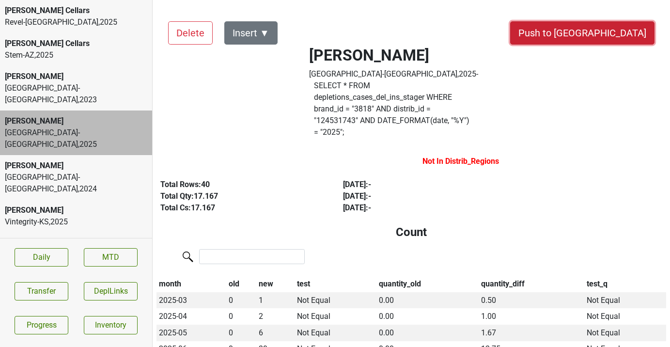
click at [620, 33] on button "Push to [GEOGRAPHIC_DATA]" at bounding box center [582, 32] width 144 height 23
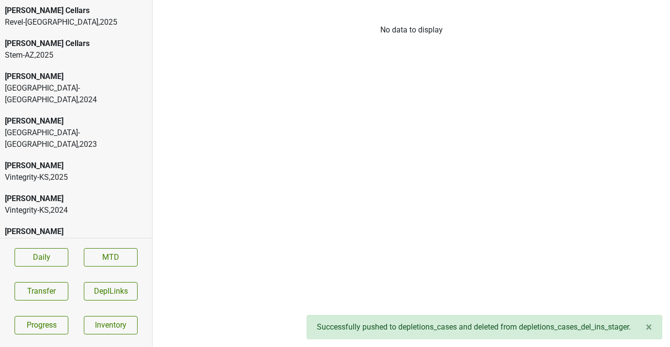
click at [100, 90] on div "[GEOGRAPHIC_DATA]-[GEOGRAPHIC_DATA] , 2024" at bounding box center [76, 93] width 142 height 23
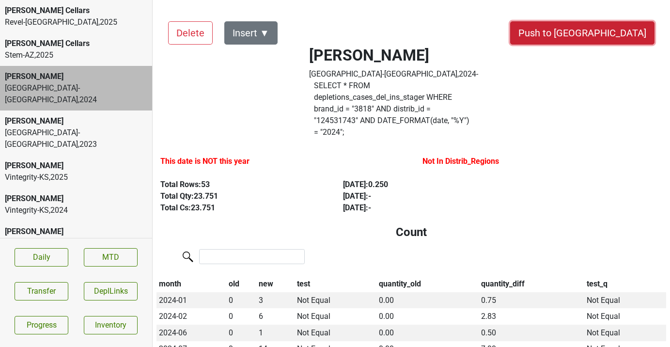
click at [637, 31] on button "Push to [GEOGRAPHIC_DATA]" at bounding box center [582, 32] width 144 height 23
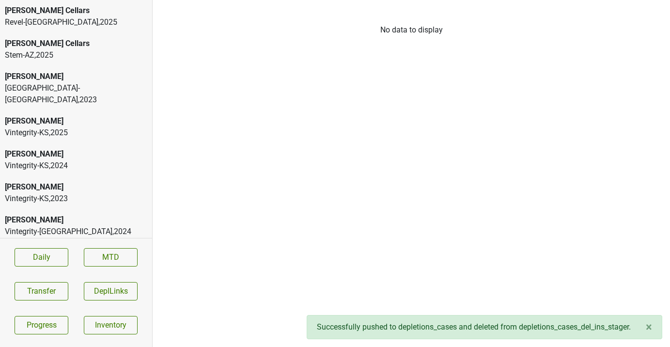
click at [63, 76] on div "[PERSON_NAME]" at bounding box center [76, 77] width 142 height 12
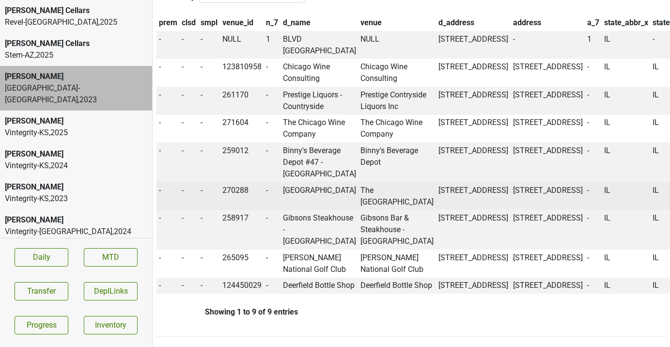
scroll to position [862, 0]
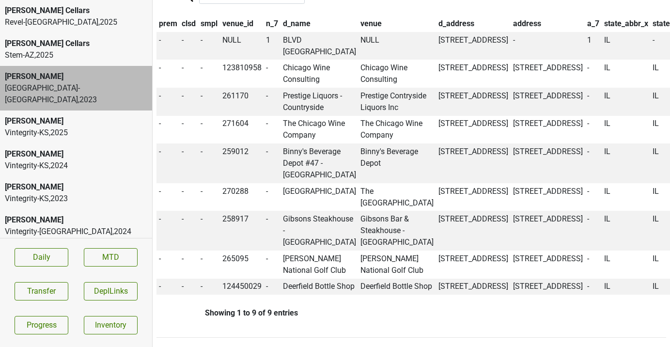
click at [32, 115] on div "[PERSON_NAME]" at bounding box center [76, 121] width 142 height 12
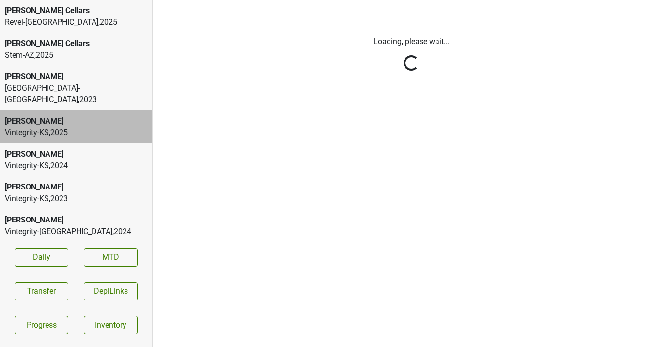
scroll to position [0, 0]
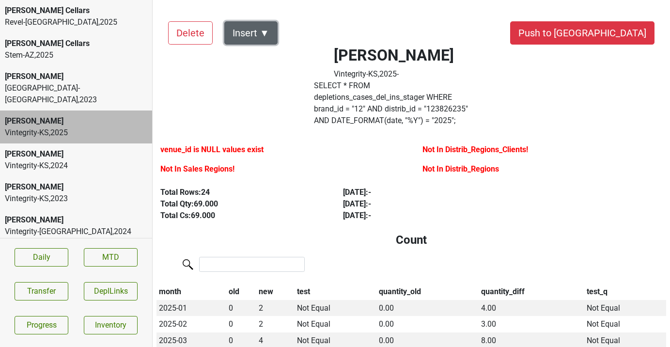
click at [259, 32] on button "Insert ▼" at bounding box center [250, 32] width 53 height 23
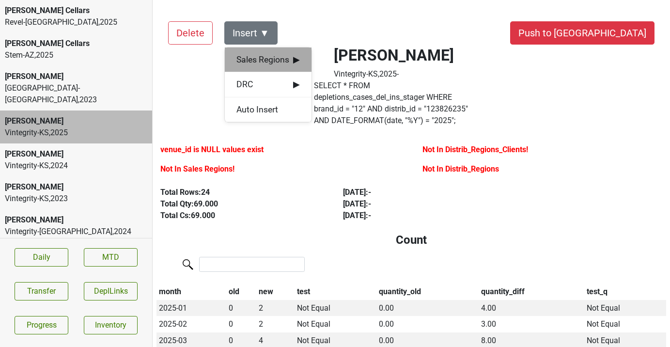
click at [262, 59] on span "Sales Regions ▶" at bounding box center [267, 59] width 63 height 13
click at [330, 65] on div "[PERSON_NAME]" at bounding box center [356, 60] width 88 height 25
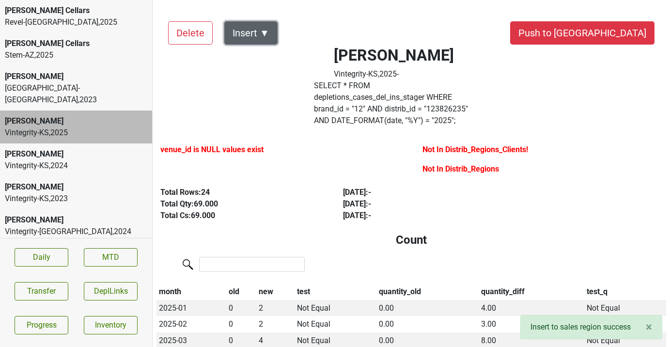
click at [261, 32] on button "Insert ▼" at bounding box center [250, 32] width 53 height 23
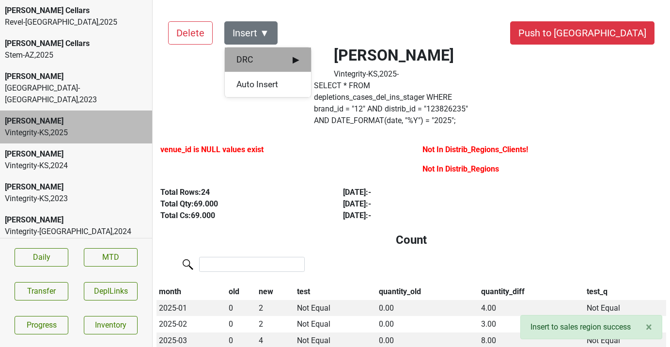
click at [261, 65] on span "DRC ▶" at bounding box center [267, 59] width 63 height 13
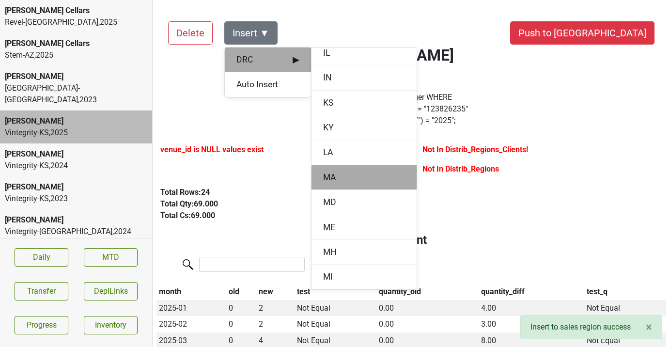
scroll to position [453, 0]
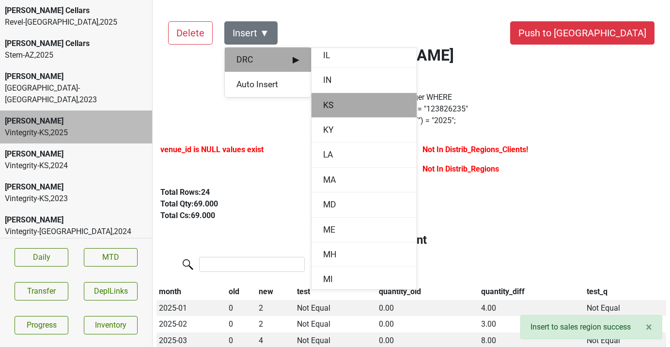
click at [327, 111] on div "KS" at bounding box center [363, 105] width 105 height 25
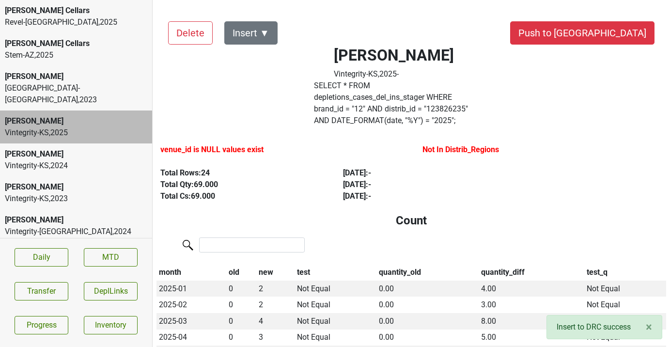
click at [55, 226] on div "Vintegrity-[GEOGRAPHIC_DATA] , 2024" at bounding box center [76, 232] width 142 height 12
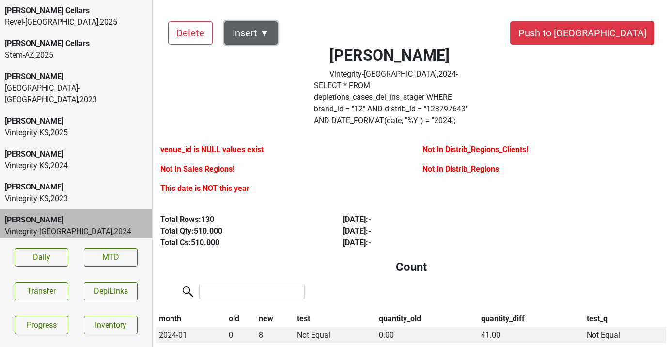
click at [265, 36] on button "Insert ▼" at bounding box center [250, 32] width 53 height 23
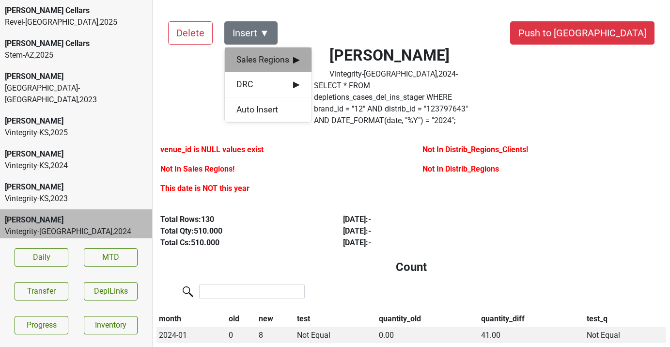
click at [265, 58] on span "Sales Regions ▶" at bounding box center [267, 59] width 63 height 13
click at [324, 59] on div "[PERSON_NAME]" at bounding box center [356, 60] width 88 height 25
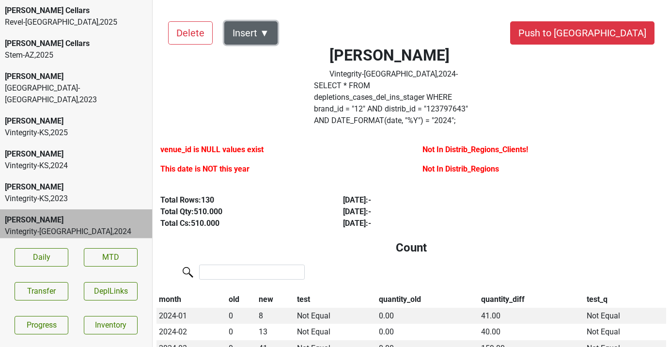
click at [262, 35] on button "Insert ▼" at bounding box center [250, 32] width 53 height 23
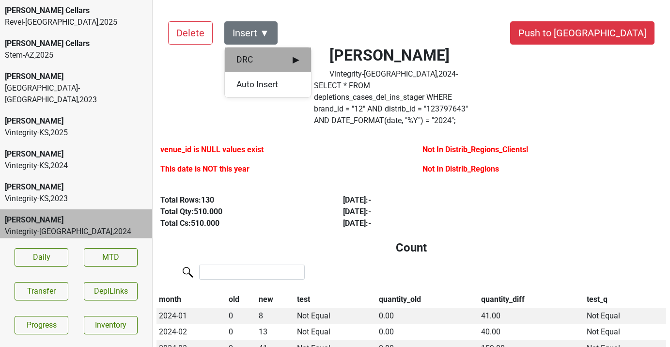
click at [263, 63] on span "DRC ▶" at bounding box center [267, 59] width 63 height 13
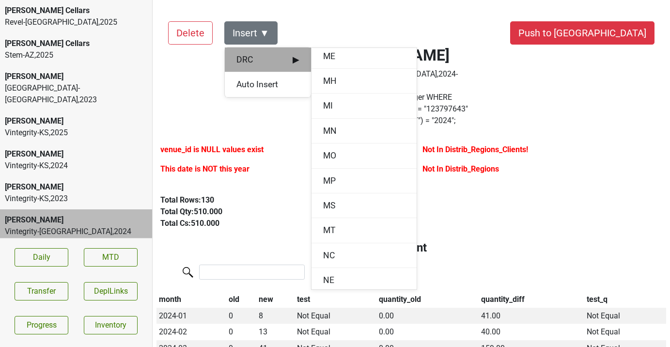
scroll to position [621, 0]
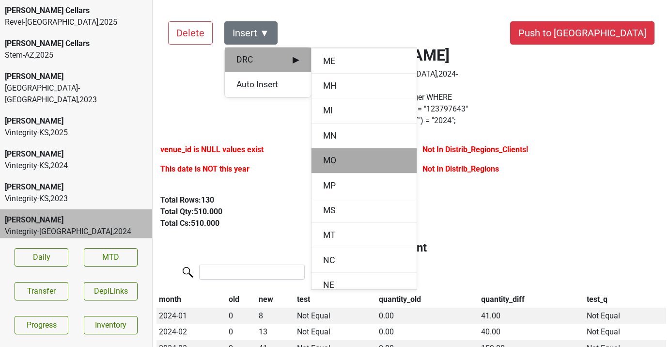
click at [332, 164] on div "MO" at bounding box center [363, 160] width 105 height 25
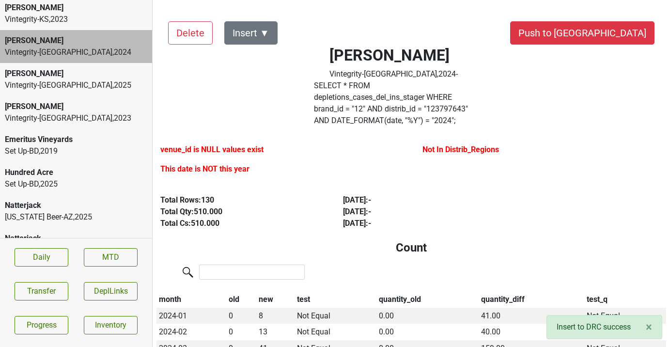
scroll to position [190, 0]
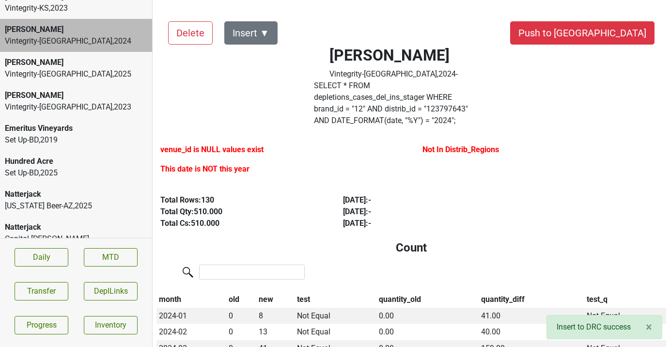
click at [22, 188] on div "Natterjack" at bounding box center [76, 194] width 142 height 12
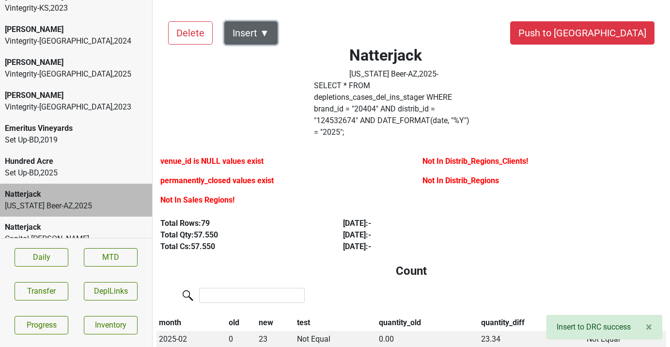
click at [267, 27] on button "Insert ▼" at bounding box center [250, 32] width 53 height 23
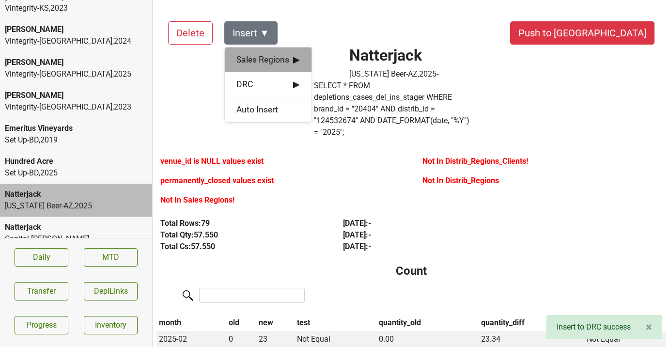
click at [268, 58] on span "Sales Regions ▶" at bounding box center [267, 59] width 63 height 13
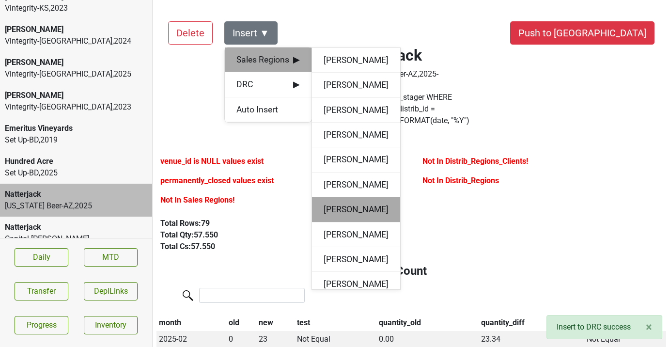
click at [333, 201] on div "[PERSON_NAME]" at bounding box center [356, 209] width 88 height 25
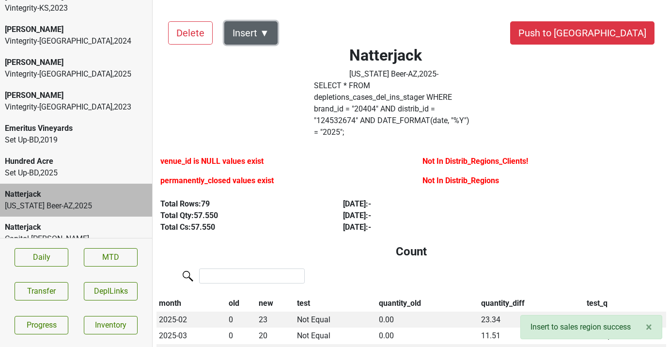
click at [268, 41] on button "Insert ▼" at bounding box center [250, 32] width 53 height 23
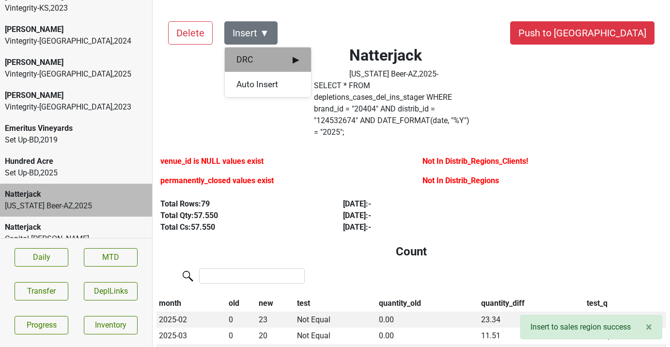
click at [271, 58] on span "DRC ▶" at bounding box center [267, 59] width 63 height 13
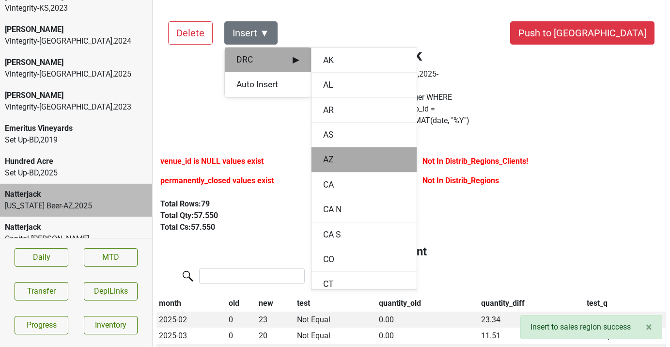
click at [329, 153] on div "AZ" at bounding box center [363, 159] width 105 height 25
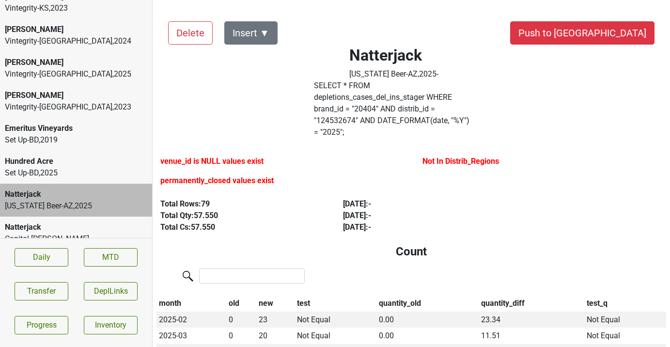
click at [89, 221] on div "Natterjack" at bounding box center [76, 227] width 142 height 12
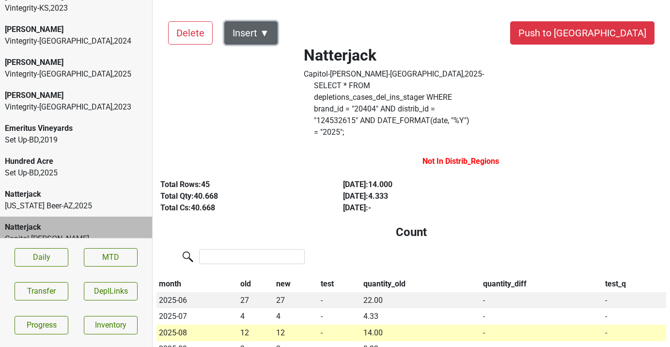
click at [265, 32] on button "Insert ▼" at bounding box center [250, 32] width 53 height 23
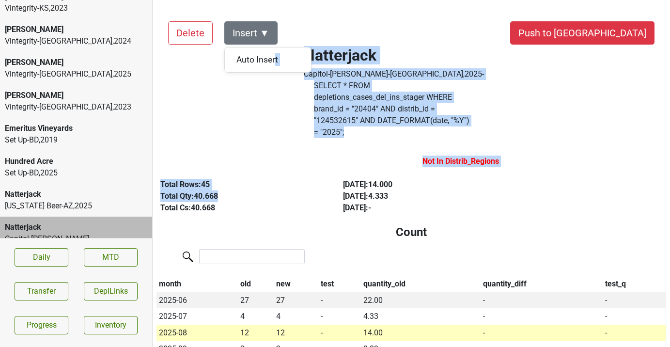
drag, startPoint x: 275, startPoint y: 60, endPoint x: 228, endPoint y: 171, distance: 120.8
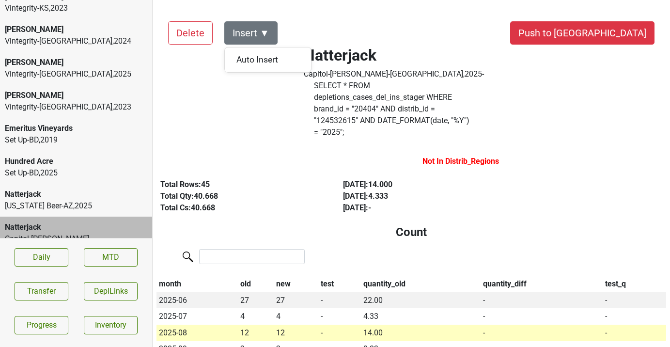
click at [265, 179] on div "Total Rows: 45" at bounding box center [240, 185] width 160 height 12
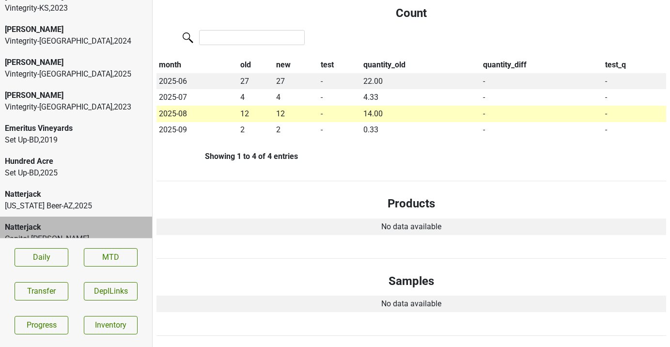
scroll to position [0, 0]
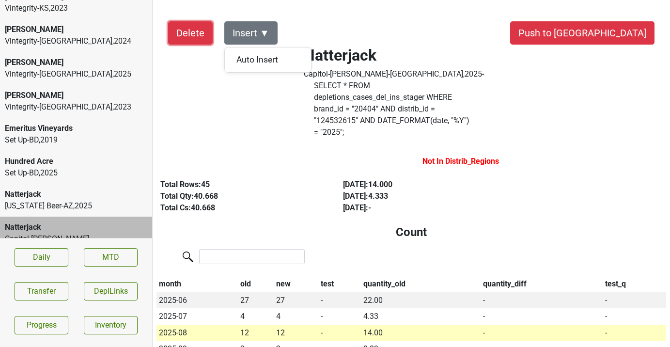
click at [190, 38] on button "Delete" at bounding box center [190, 32] width 45 height 23
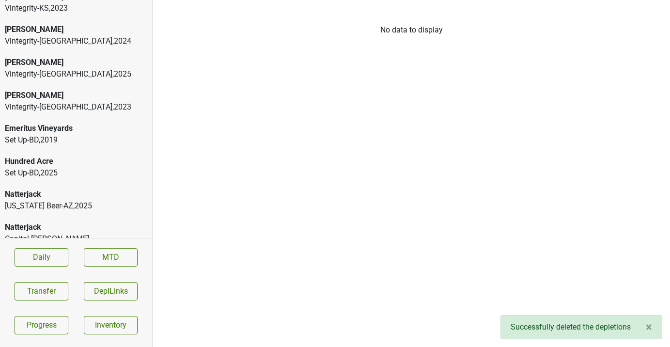
scroll to position [157, 0]
click at [57, 233] on div "[US_STATE] Beer-[GEOGRAPHIC_DATA] , 2025" at bounding box center [76, 239] width 142 height 12
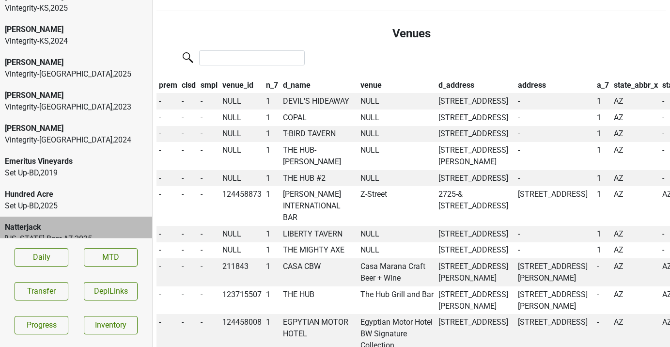
scroll to position [725, 0]
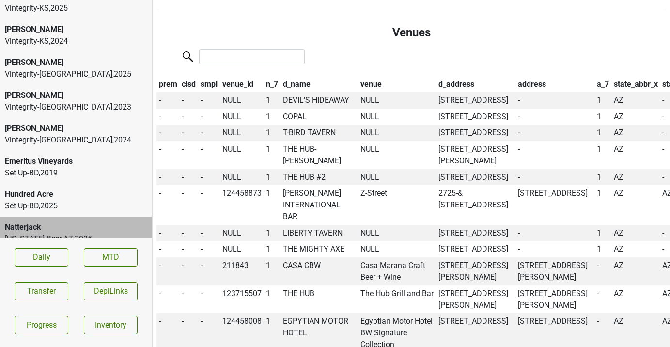
click at [63, 134] on div "Vintegrity-MO , 2024" at bounding box center [76, 140] width 142 height 12
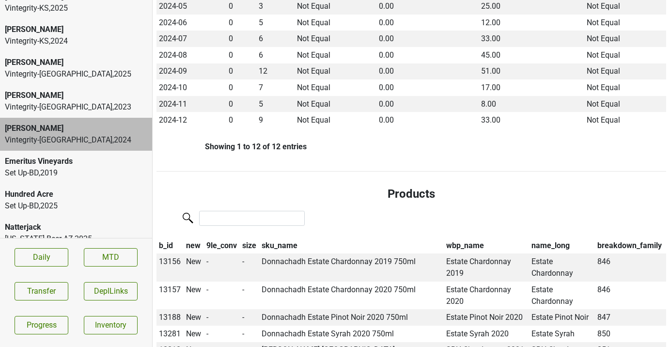
scroll to position [0, 0]
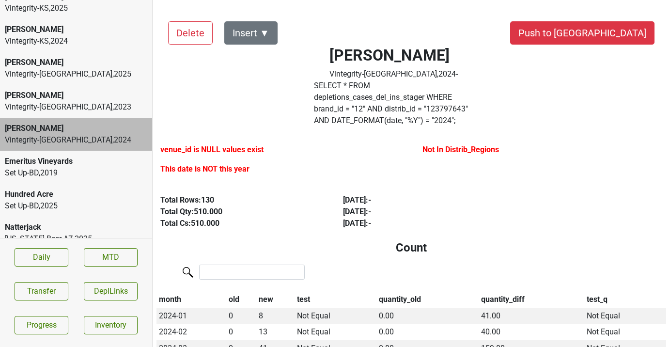
click at [451, 96] on label "SELECT * FROM depletions_cases_del_ins_stager WHERE brand_id = " 12 " AND distr…" at bounding box center [394, 103] width 160 height 46
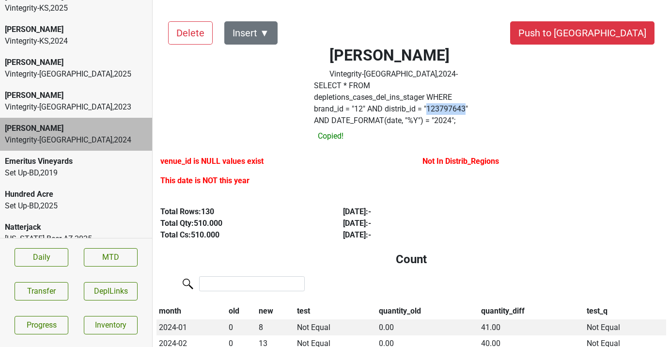
click at [451, 96] on label "SELECT * FROM depletions_cases_del_ins_stager WHERE brand_id = " 12 " AND distr…" at bounding box center [394, 103] width 160 height 46
copy label "123797643"
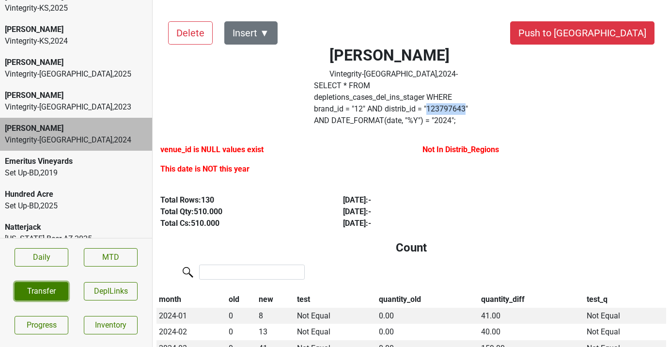
click at [54, 289] on button "Transfer" at bounding box center [42, 291] width 54 height 18
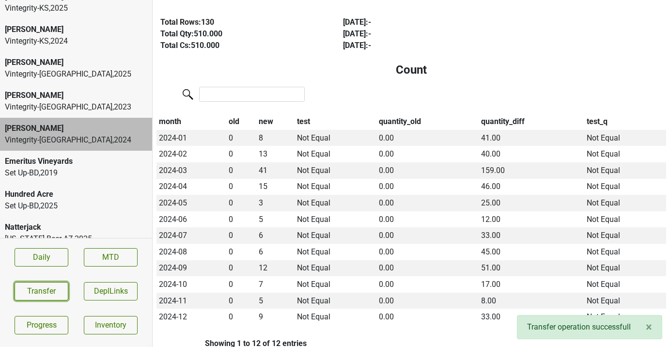
scroll to position [185, 0]
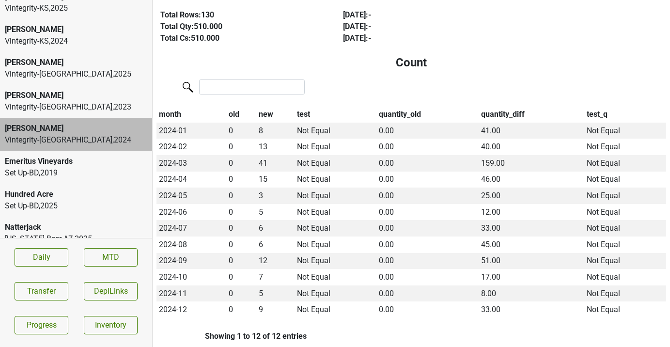
click at [46, 280] on section "Daily MTD Transfer DeplLinks Progress Inventory" at bounding box center [76, 291] width 152 height 106
click at [43, 286] on button "Transfer" at bounding box center [42, 291] width 54 height 18
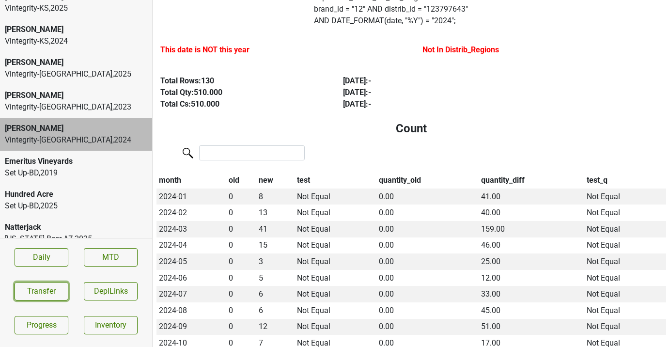
scroll to position [0, 0]
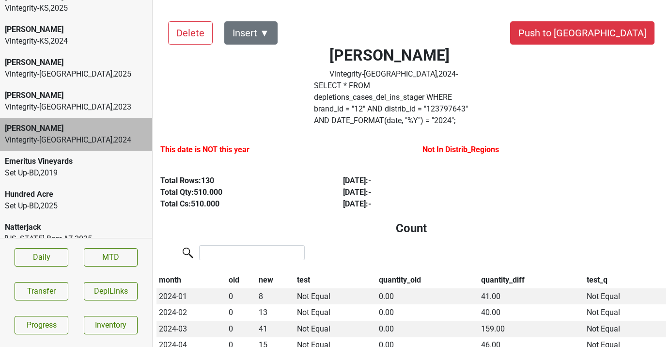
click at [393, 92] on label "SELECT * FROM depletions_cases_del_ins_stager WHERE brand_id = " 12 " AND distr…" at bounding box center [394, 103] width 160 height 46
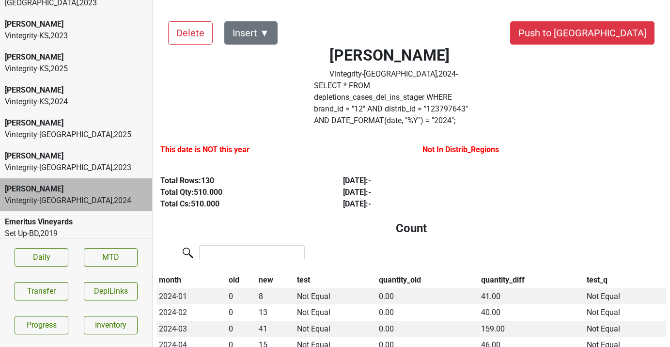
scroll to position [90, 0]
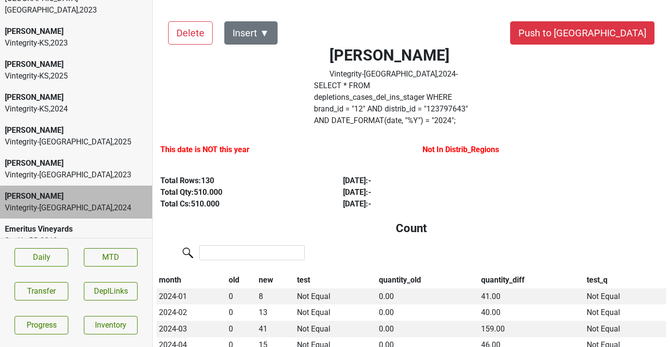
click at [61, 103] on div "Vintegrity-KS , 2024" at bounding box center [76, 109] width 142 height 12
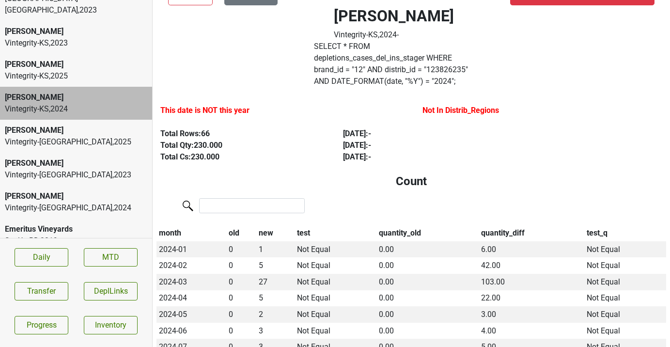
scroll to position [54, 0]
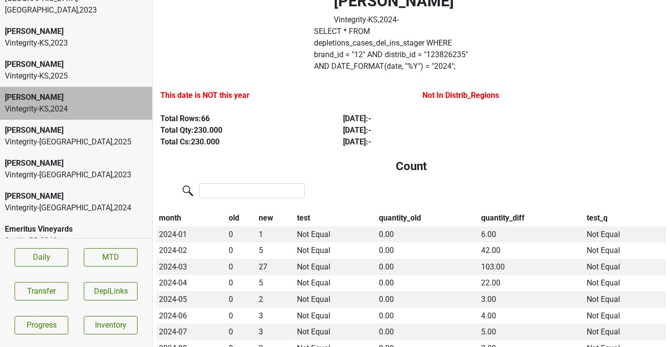
click at [61, 185] on div "Donnachadh Vintegrity-MO , 2024" at bounding box center [76, 201] width 152 height 33
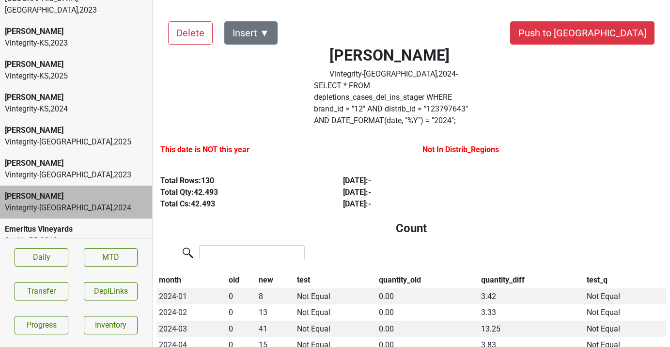
click at [449, 97] on label "SELECT * FROM depletions_cases_del_ins_stager WHERE brand_id = " 12 " AND distr…" at bounding box center [394, 103] width 160 height 46
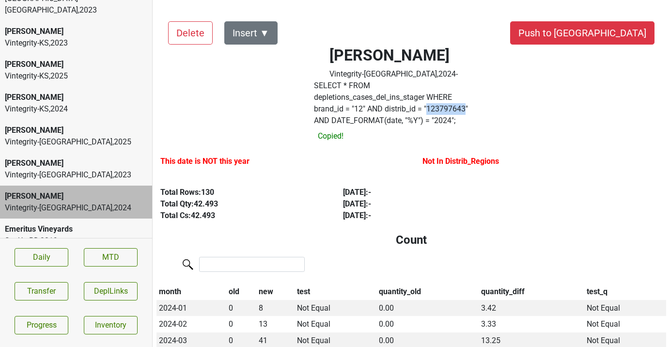
click at [449, 97] on label "SELECT * FROM depletions_cases_del_ins_stager WHERE brand_id = " 12 " AND distr…" at bounding box center [394, 103] width 160 height 46
click at [448, 100] on label "SELECT * FROM depletions_cases_del_ins_stager WHERE brand_id = " 12 " AND distr…" at bounding box center [394, 103] width 160 height 46
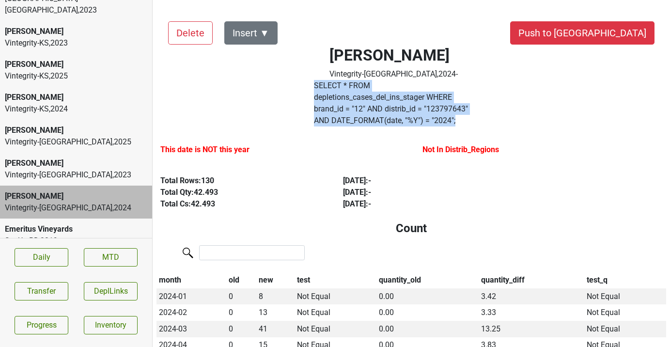
click at [448, 100] on label "SELECT * FROM depletions_cases_del_ins_stager WHERE brand_id = " 12 " AND distr…" at bounding box center [394, 103] width 160 height 46
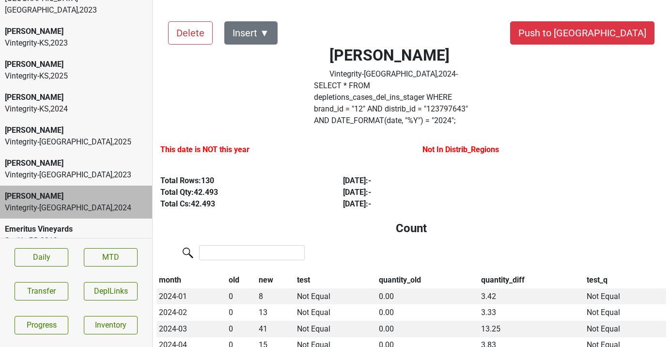
click at [446, 98] on label "SELECT * FROM depletions_cases_del_ins_stager WHERE brand_id = " 12 " AND distr…" at bounding box center [394, 103] width 160 height 46
copy label "123797643"
click at [66, 169] on div "Vintegrity-MO , 2023" at bounding box center [76, 175] width 142 height 12
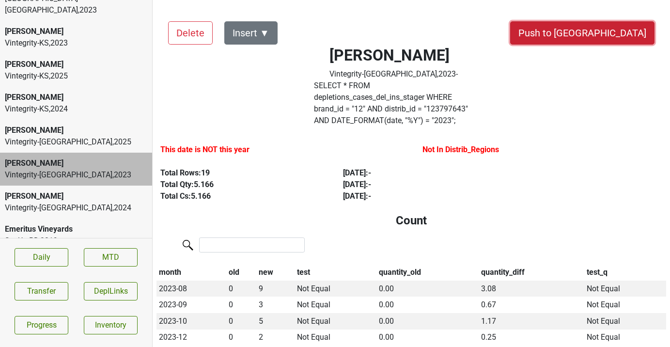
click at [620, 33] on button "Push to DC" at bounding box center [582, 32] width 144 height 23
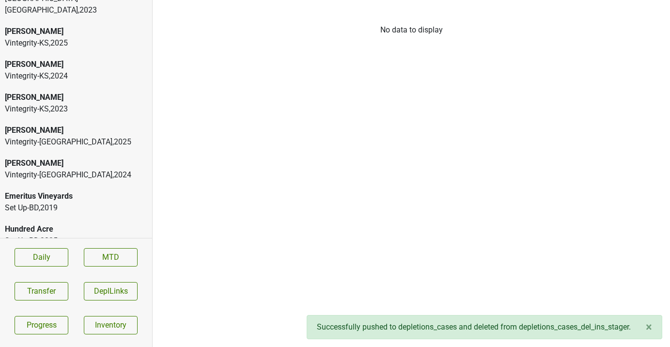
click at [48, 169] on div "Vintegrity-MO , 2024" at bounding box center [76, 175] width 142 height 12
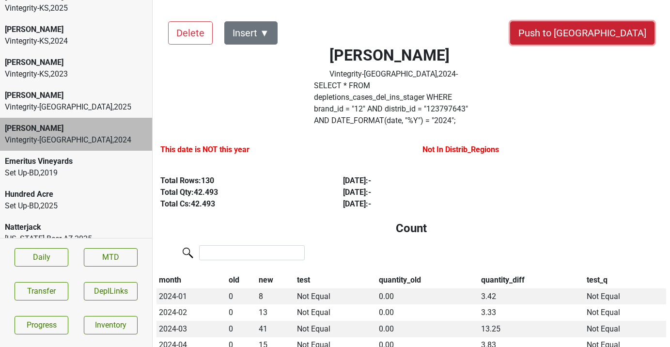
click at [601, 38] on button "Push to DC" at bounding box center [582, 32] width 144 height 23
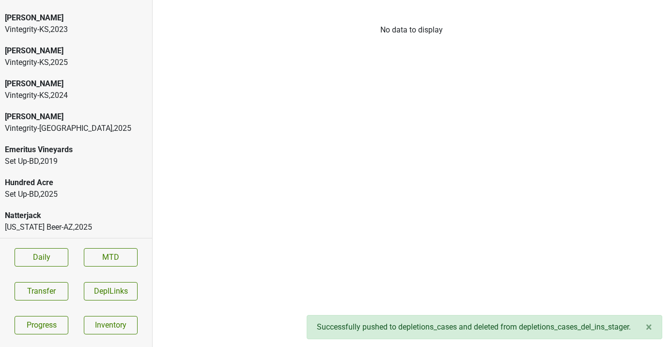
scroll to position [92, 0]
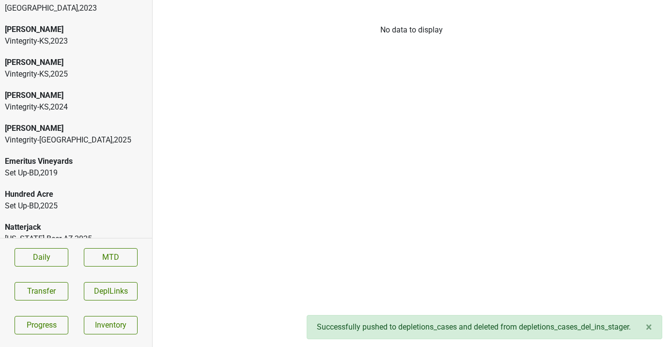
click at [92, 134] on div "Vintegrity-MO , 2025" at bounding box center [76, 140] width 142 height 12
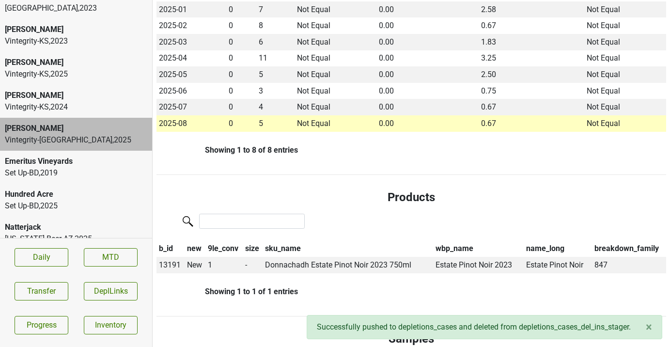
scroll to position [319, 0]
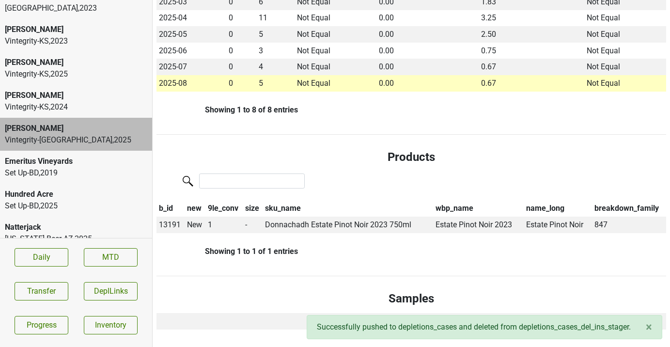
drag, startPoint x: 301, startPoint y: 172, endPoint x: 306, endPoint y: 172, distance: 5.3
click at [306, 172] on div at bounding box center [410, 181] width 509 height 21
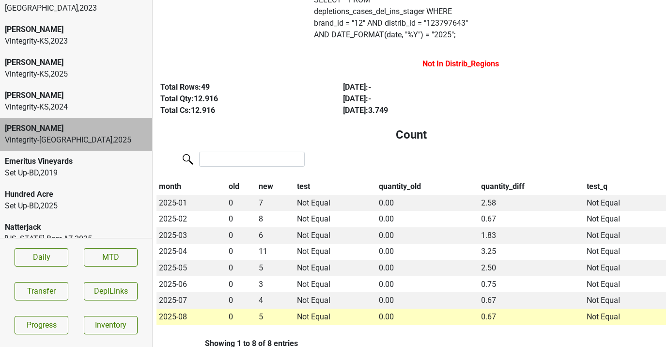
scroll to position [0, 0]
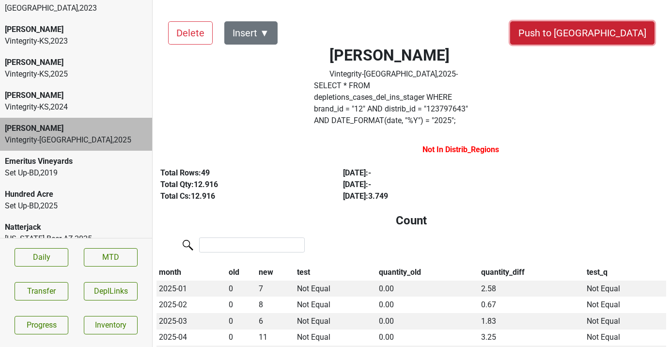
click at [614, 24] on button "Push to DC" at bounding box center [582, 32] width 144 height 23
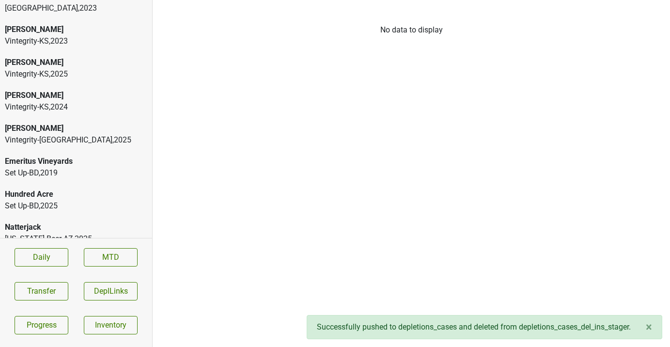
scroll to position [59, 0]
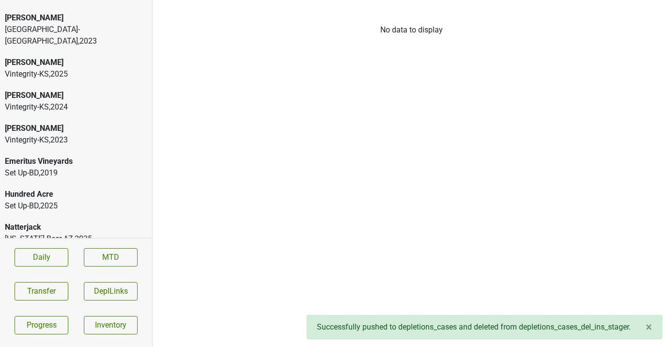
click at [78, 118] on div "Donnachadh Vintegrity-KS , 2023" at bounding box center [76, 134] width 152 height 33
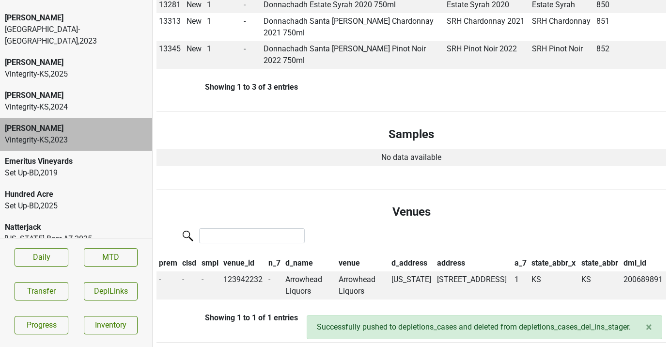
scroll to position [0, 0]
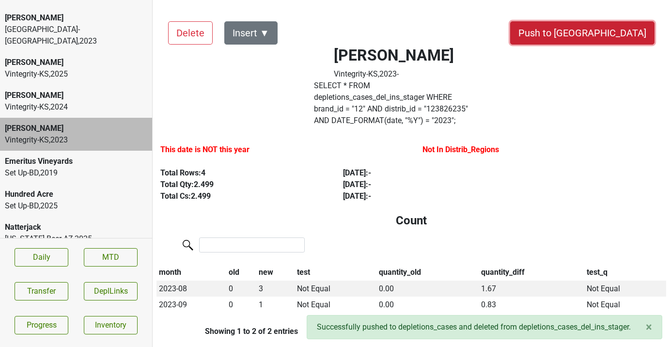
click at [595, 39] on button "Push to DC" at bounding box center [582, 32] width 144 height 23
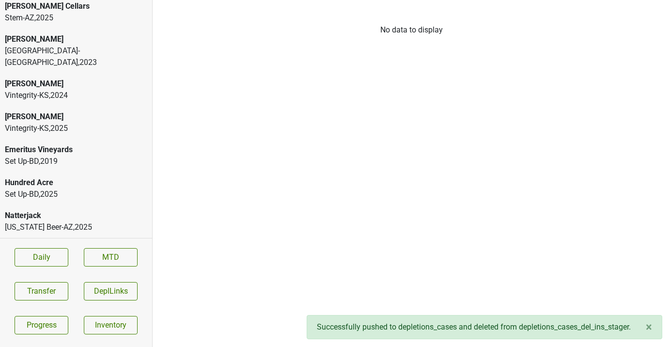
scroll to position [26, 0]
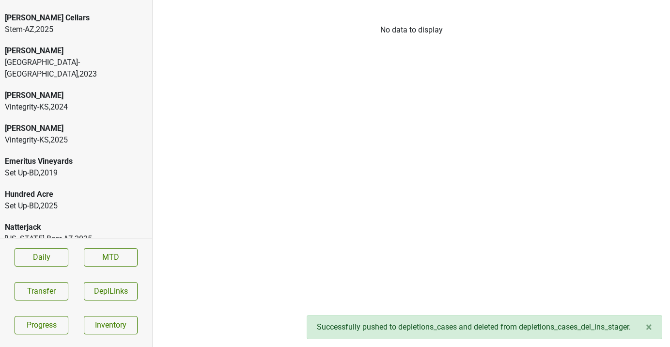
click at [79, 122] on div "Donnachadh" at bounding box center [76, 128] width 142 height 12
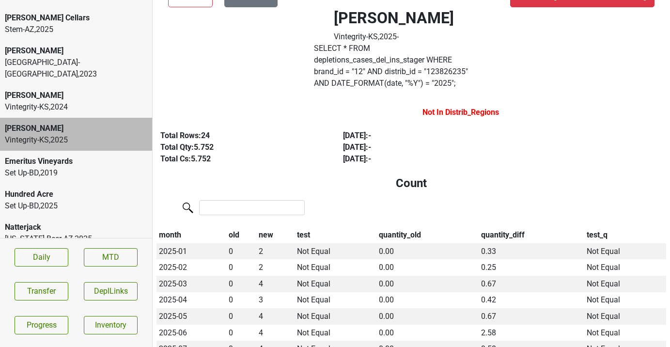
scroll to position [0, 0]
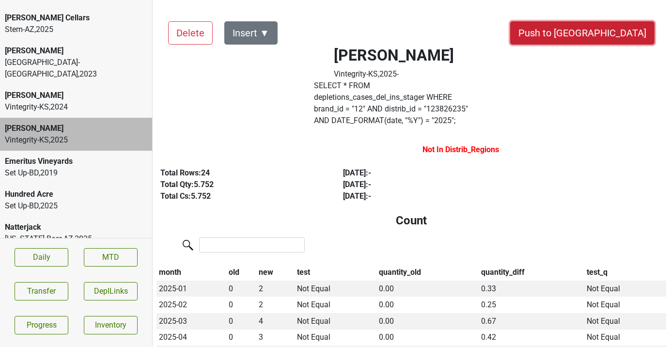
click at [601, 39] on button "Push to DC" at bounding box center [582, 32] width 144 height 23
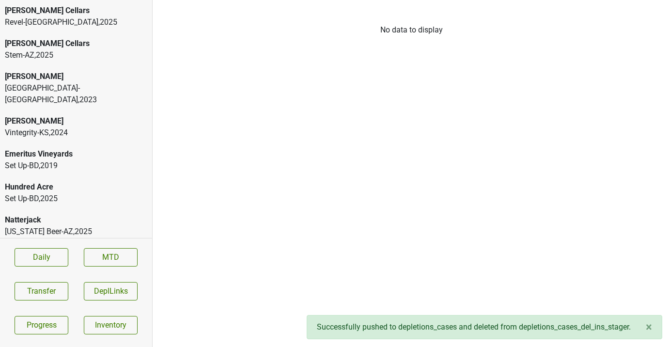
click at [77, 127] on div "Vintegrity-KS , 2024" at bounding box center [76, 133] width 142 height 12
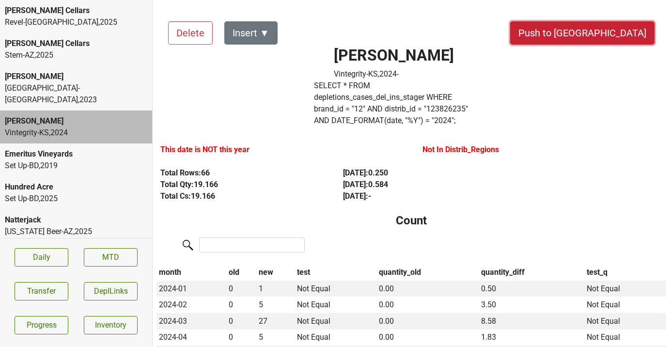
click at [621, 37] on button "Push to DC" at bounding box center [582, 32] width 144 height 23
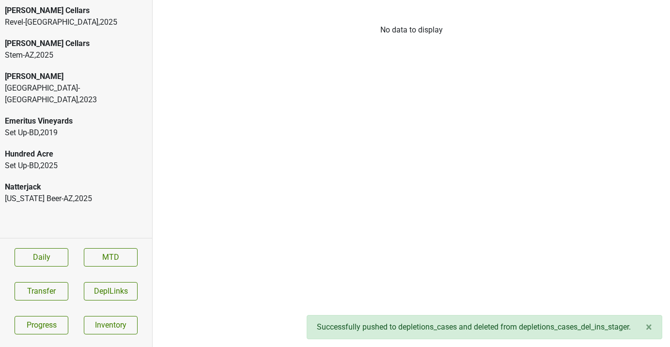
click at [76, 84] on div "High Road-IL , 2023" at bounding box center [76, 93] width 142 height 23
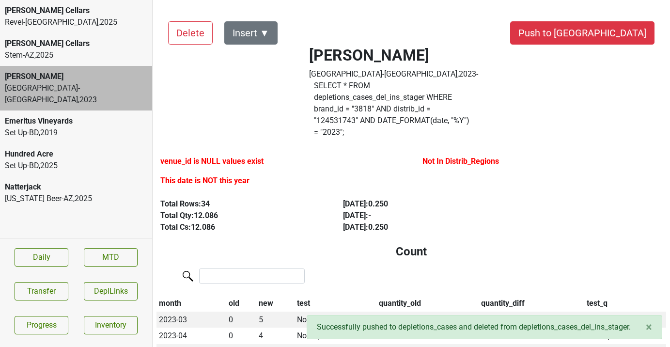
click at [47, 305] on section "Daily MTD Transfer DeplLinks Progress Inventory" at bounding box center [76, 291] width 152 height 106
click at [48, 293] on button "Transfer" at bounding box center [42, 291] width 54 height 18
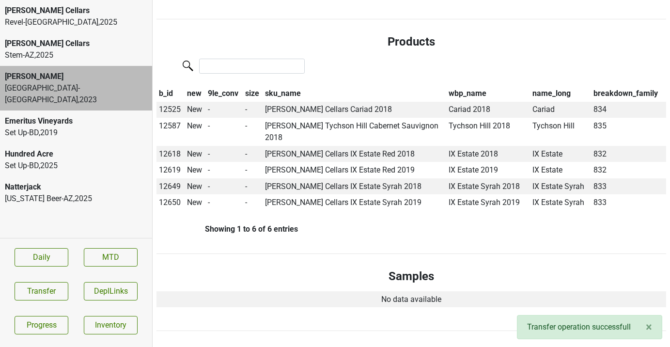
scroll to position [482, 0]
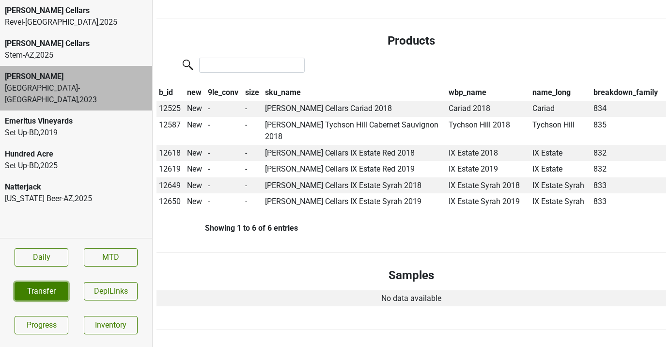
click at [57, 292] on button "Transfer" at bounding box center [42, 291] width 54 height 18
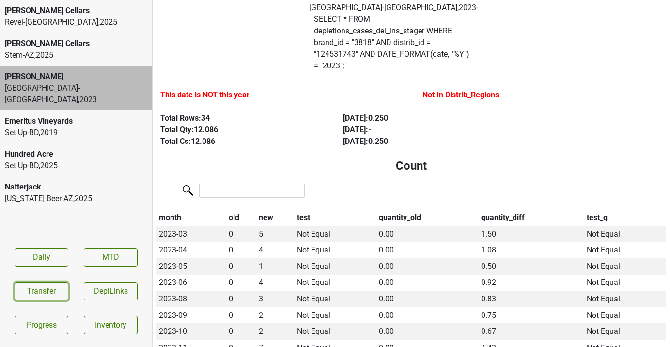
scroll to position [0, 0]
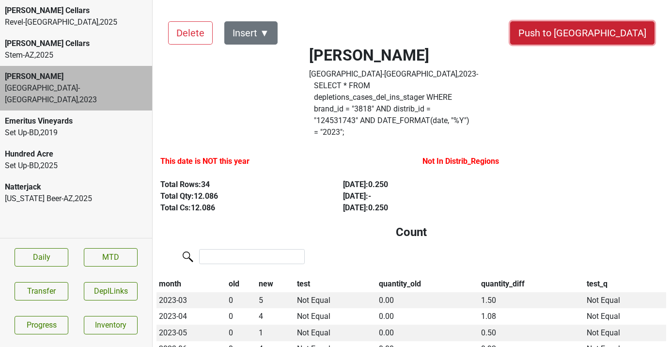
click at [620, 31] on button "Push to DC" at bounding box center [582, 32] width 144 height 23
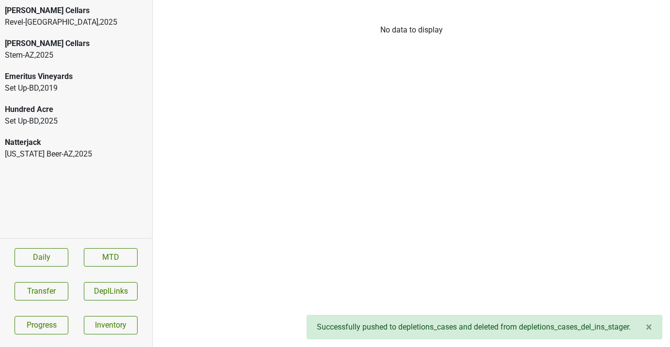
click at [74, 151] on div "Arizona Beer-AZ , 2025" at bounding box center [76, 154] width 142 height 12
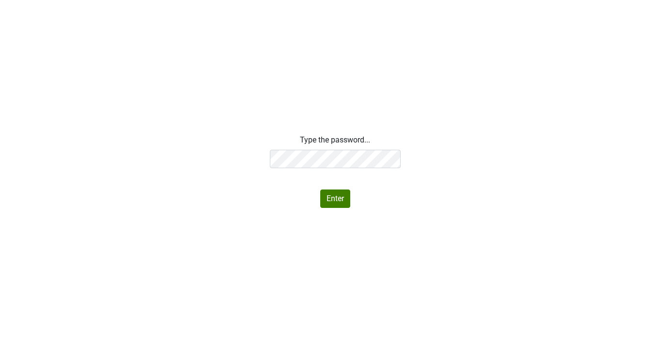
click at [208, 156] on div "Type the password... Enter" at bounding box center [335, 171] width 670 height 74
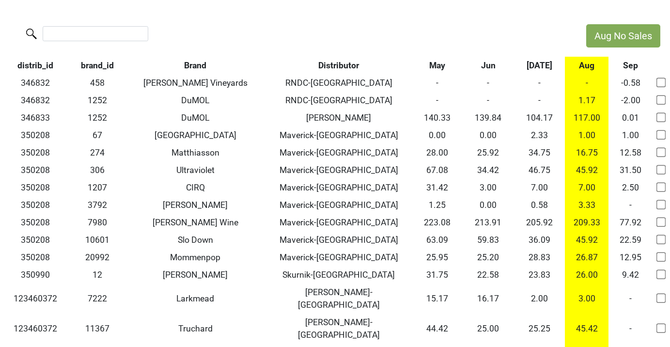
click at [110, 24] on label at bounding box center [76, 32] width 106 height 17
click at [110, 26] on input "search" at bounding box center [96, 33] width 106 height 15
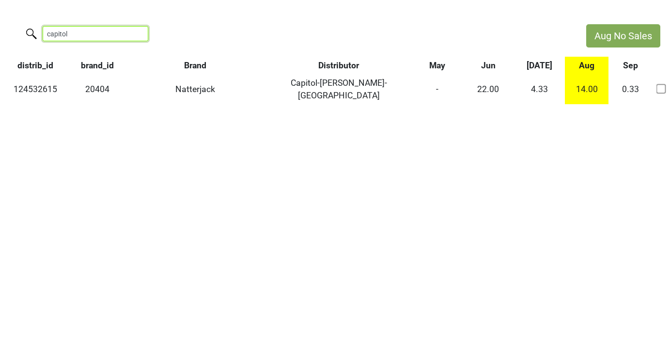
type input "capitol"
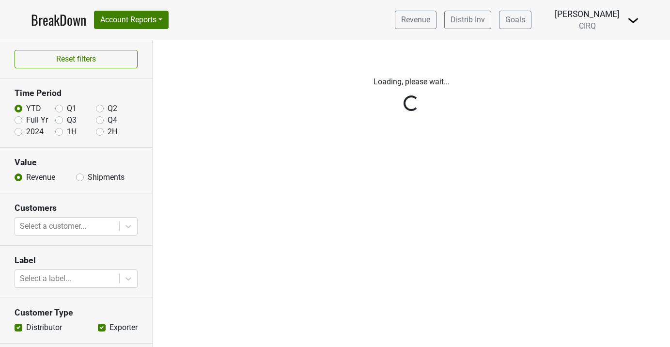
click at [628, 21] on img at bounding box center [633, 21] width 12 height 12
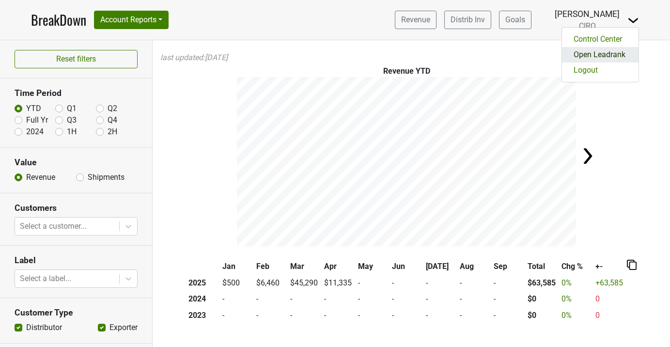
click at [610, 54] on link "Open Leadrank" at bounding box center [600, 54] width 76 height 15
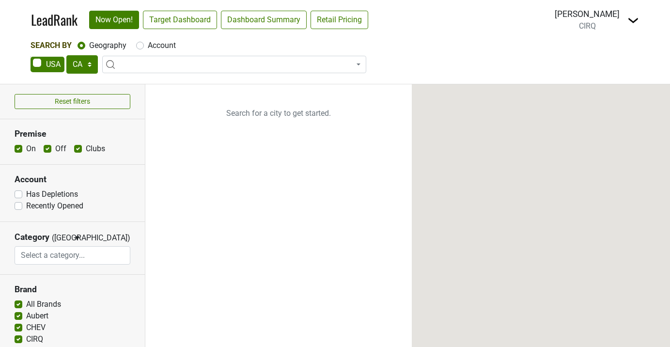
select select "CA"
select select
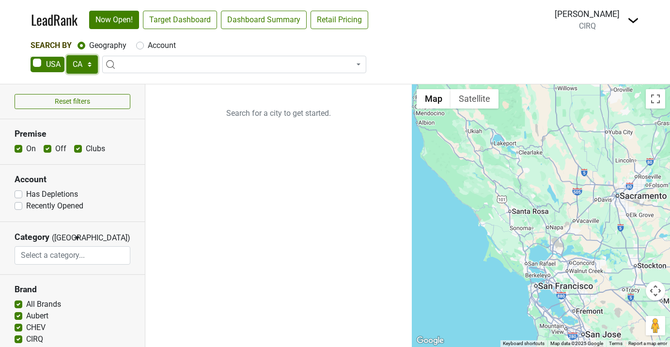
click at [83, 65] on select "AK AL AR AZ CA CO CT DC DE FL [GEOGRAPHIC_DATA] HI IA ID IL IN KS [GEOGRAPHIC_D…" at bounding box center [81, 64] width 31 height 18
select select "IL"
click at [66, 55] on select "AK AL AR AZ CA CO CT DC DE FL [GEOGRAPHIC_DATA] HI IA ID IL IN KS [GEOGRAPHIC_D…" at bounding box center [81, 64] width 31 height 18
click at [140, 41] on input "Account" at bounding box center [140, 45] width 8 height 10
radio input "true"
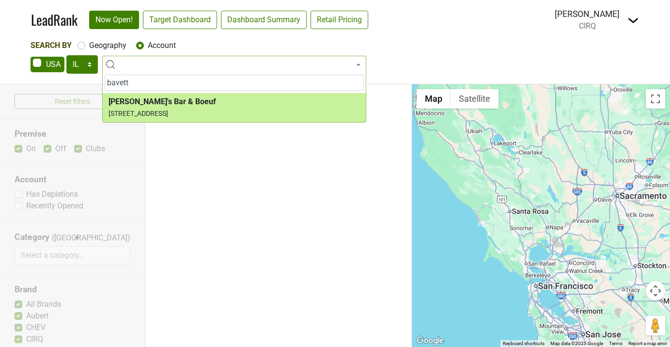
type input "bavett"
select select "263913"
